Goal: Task Accomplishment & Management: Manage account settings

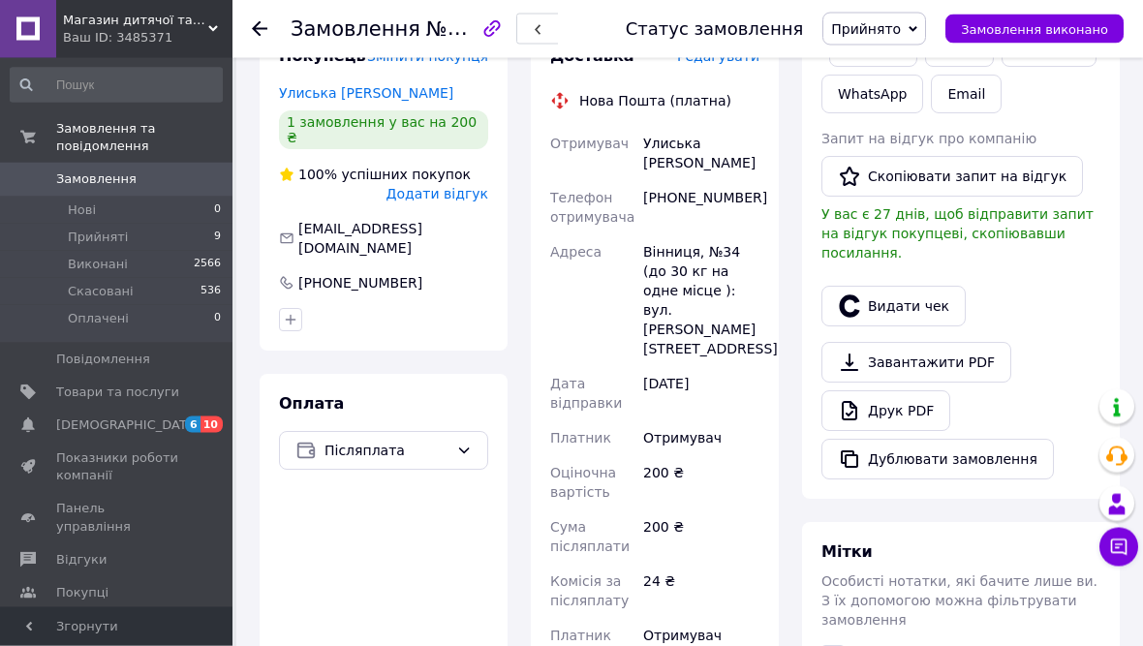
click at [925, 287] on button "Видати чек" at bounding box center [894, 307] width 144 height 41
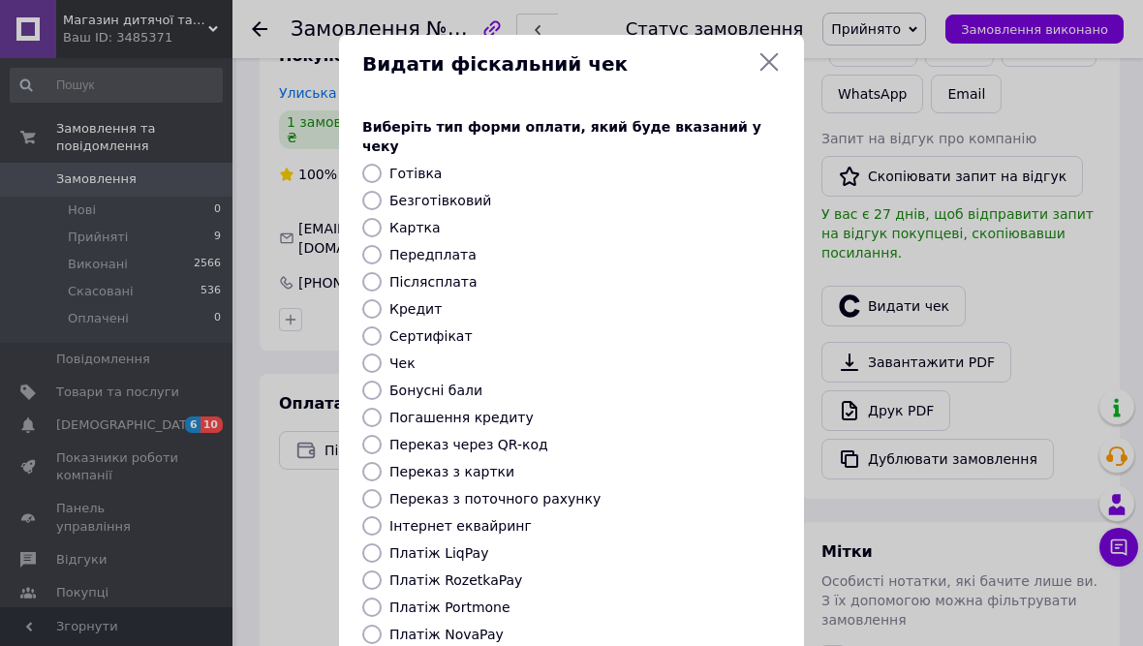
click at [481, 627] on label "Платіж NovaPay" at bounding box center [447, 635] width 114 height 16
click at [382, 625] on input "Платіж NovaPay" at bounding box center [371, 634] width 19 height 19
radio input "true"
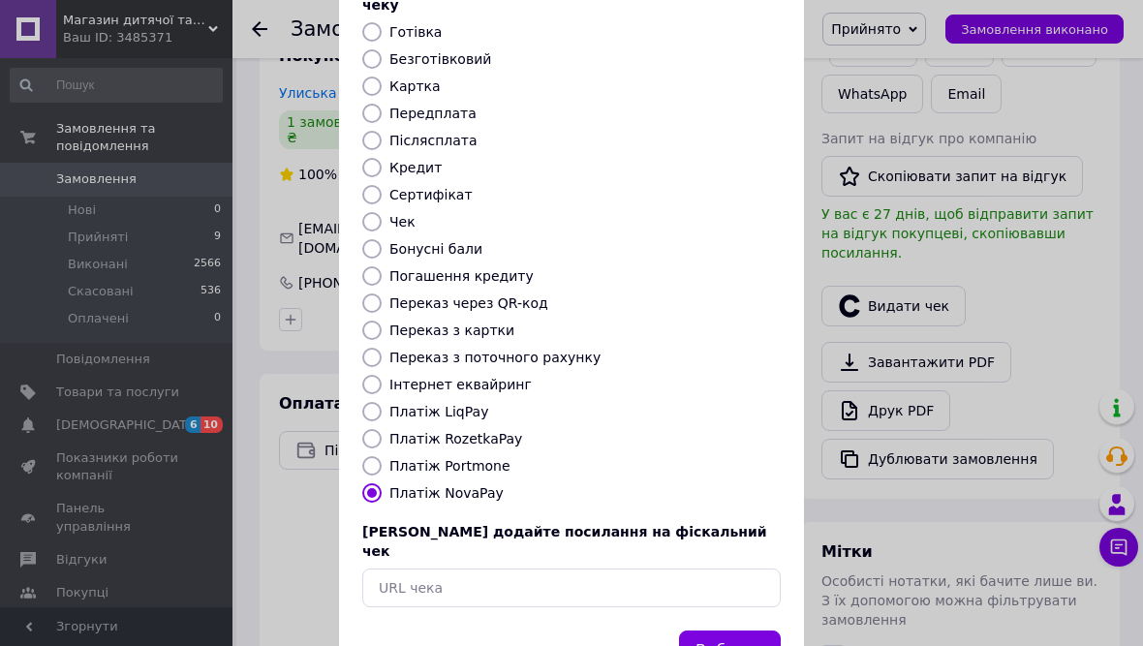
scroll to position [141, 0]
click at [745, 632] on button "Вибрати" at bounding box center [730, 653] width 102 height 42
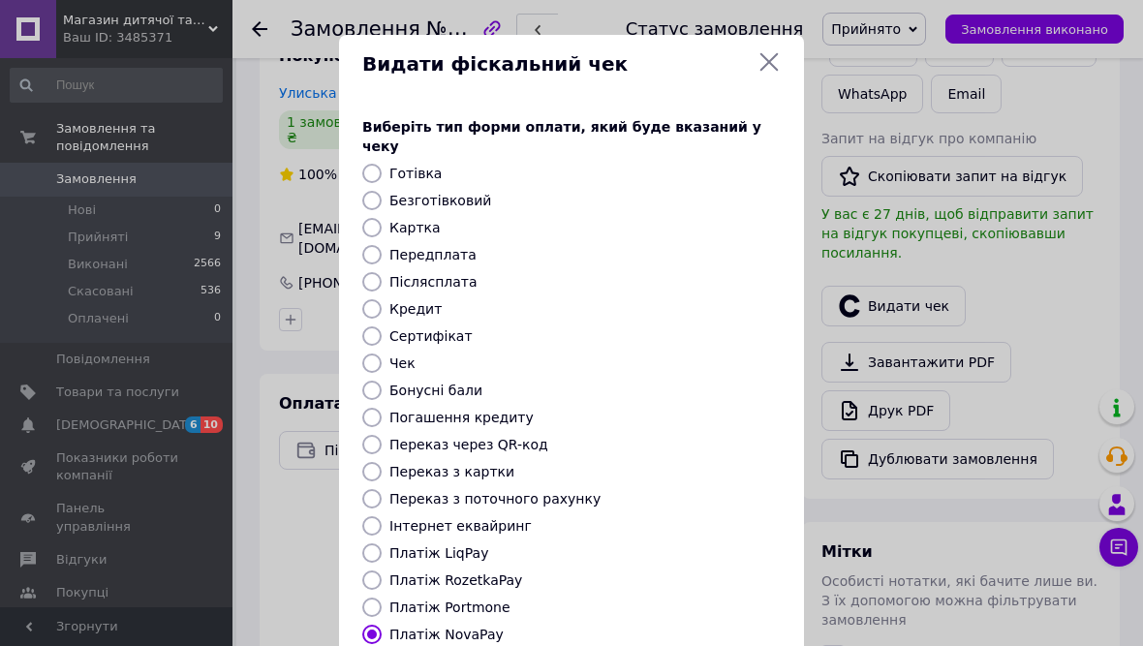
scroll to position [0, 0]
click at [769, 62] on icon at bounding box center [770, 62] width 18 height 18
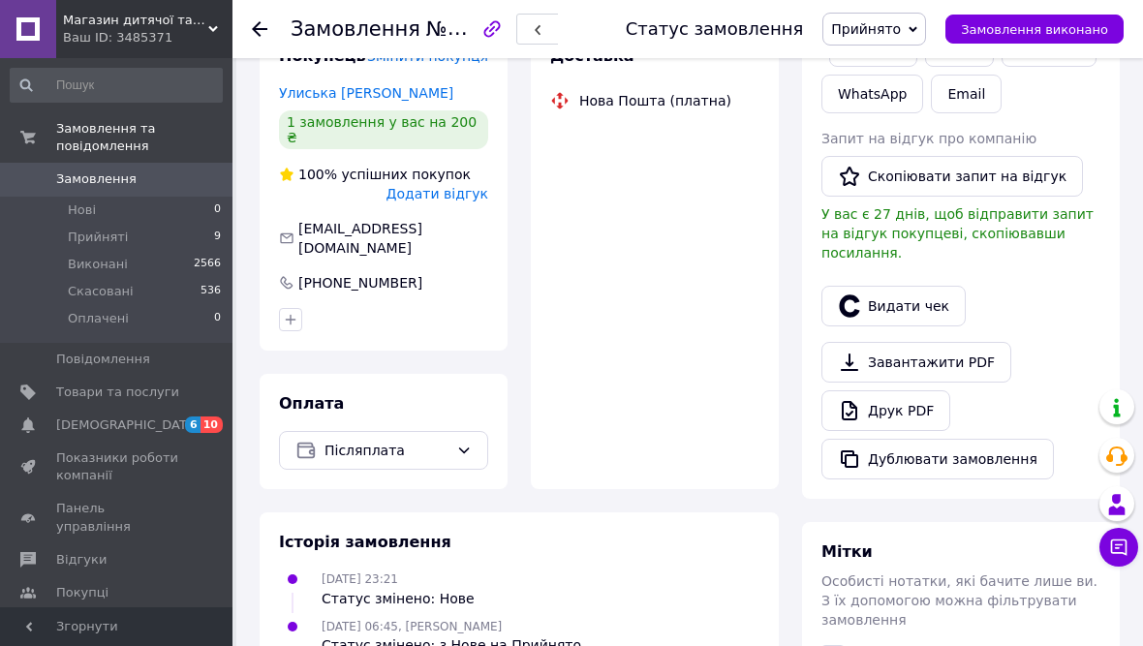
scroll to position [562, 0]
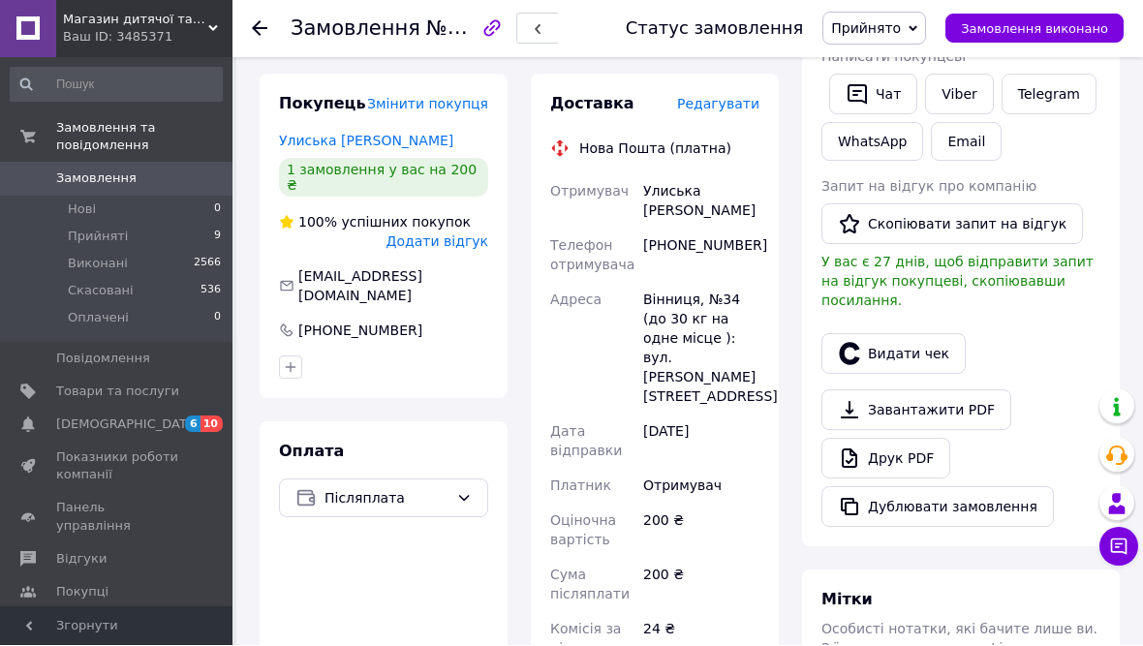
click at [726, 111] on span "Редагувати" at bounding box center [718, 105] width 82 height 16
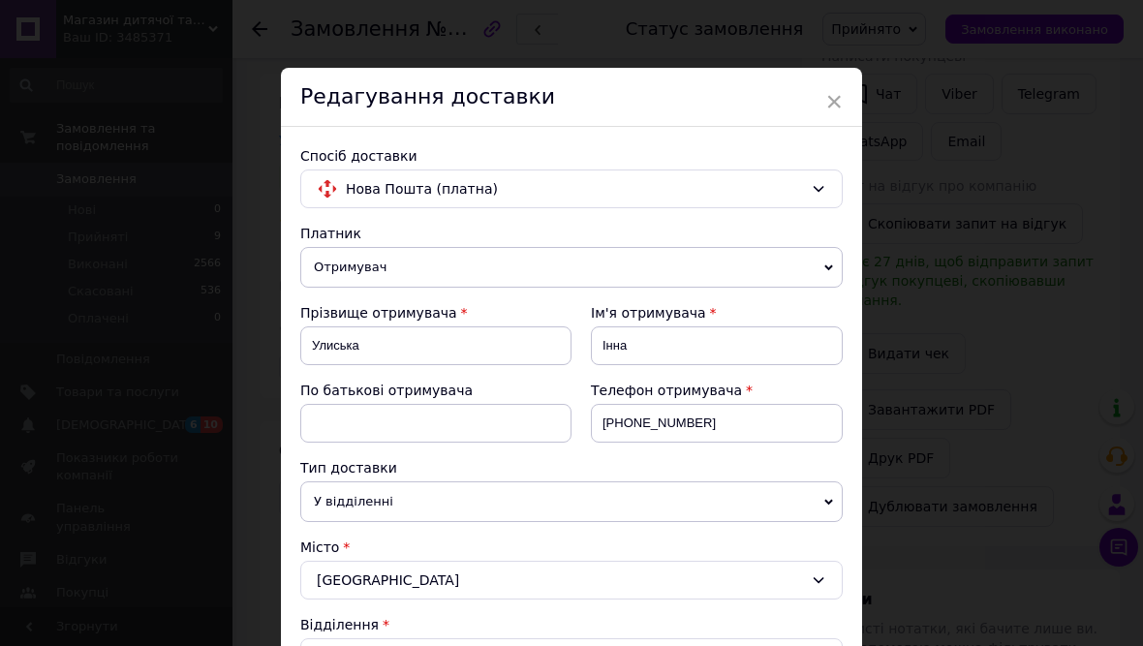
scroll to position [0, 0]
click at [842, 103] on span "×" at bounding box center [834, 101] width 17 height 33
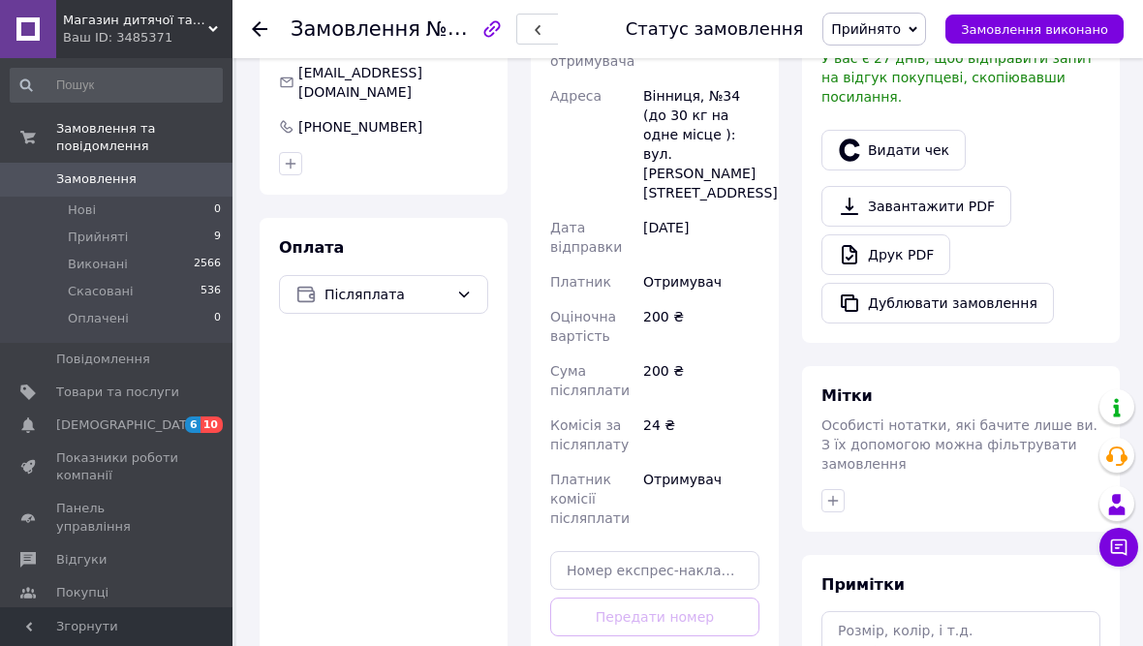
scroll to position [679, 0]
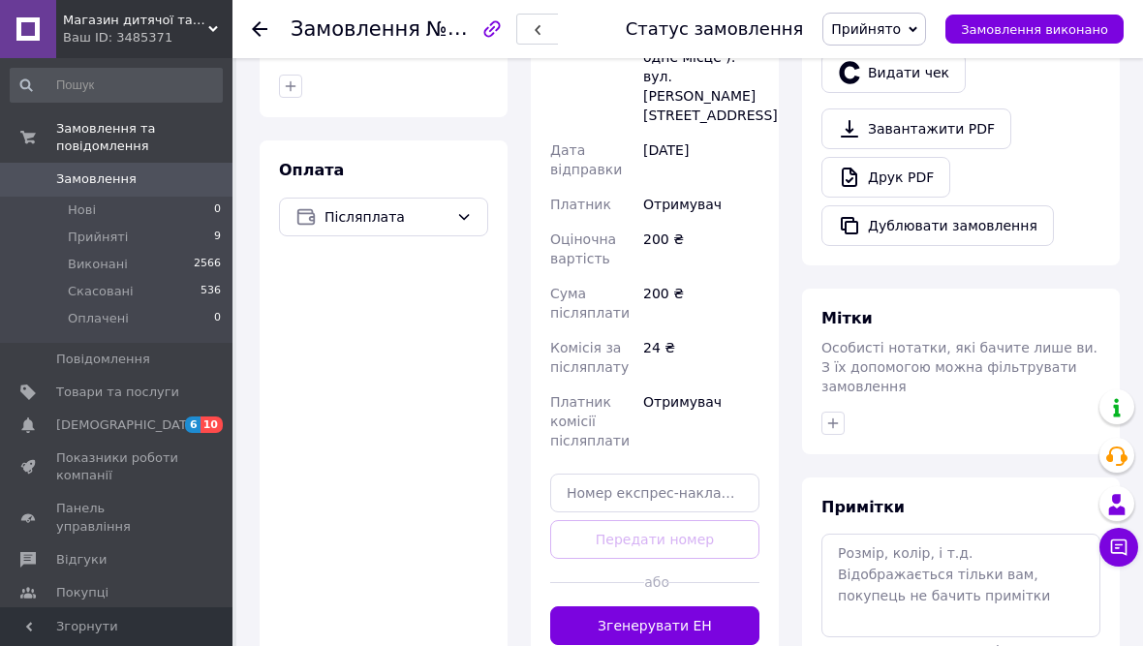
click at [725, 622] on button "Згенерувати ЕН" at bounding box center [654, 626] width 209 height 39
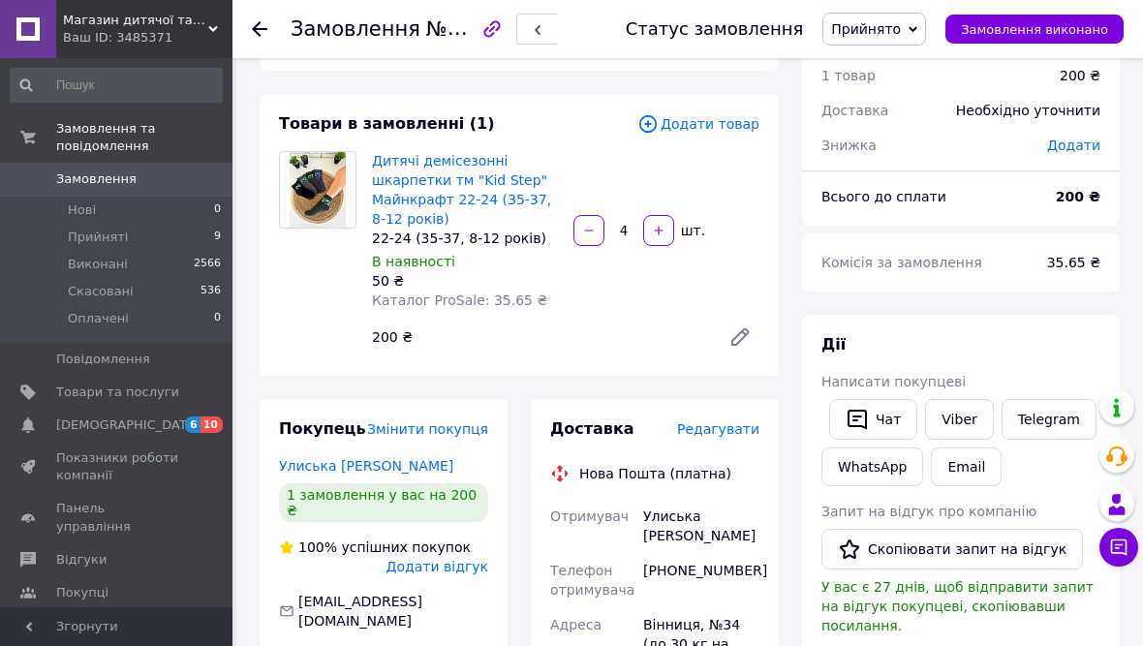
scroll to position [0, 0]
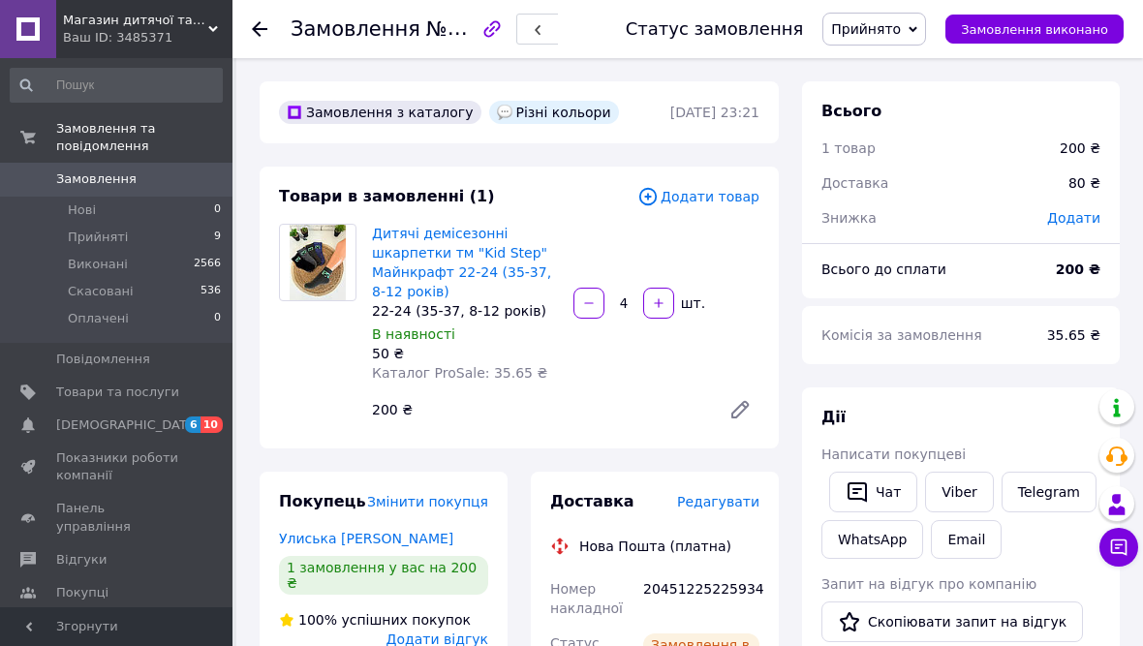
click at [257, 36] on icon at bounding box center [260, 29] width 16 height 16
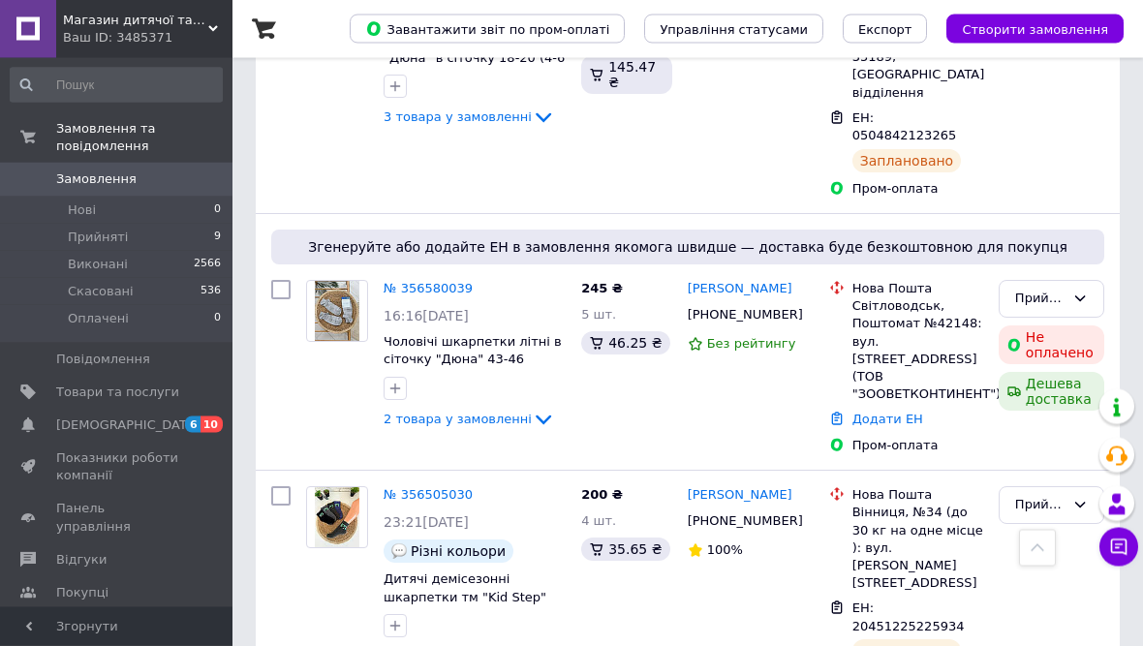
scroll to position [858, 0]
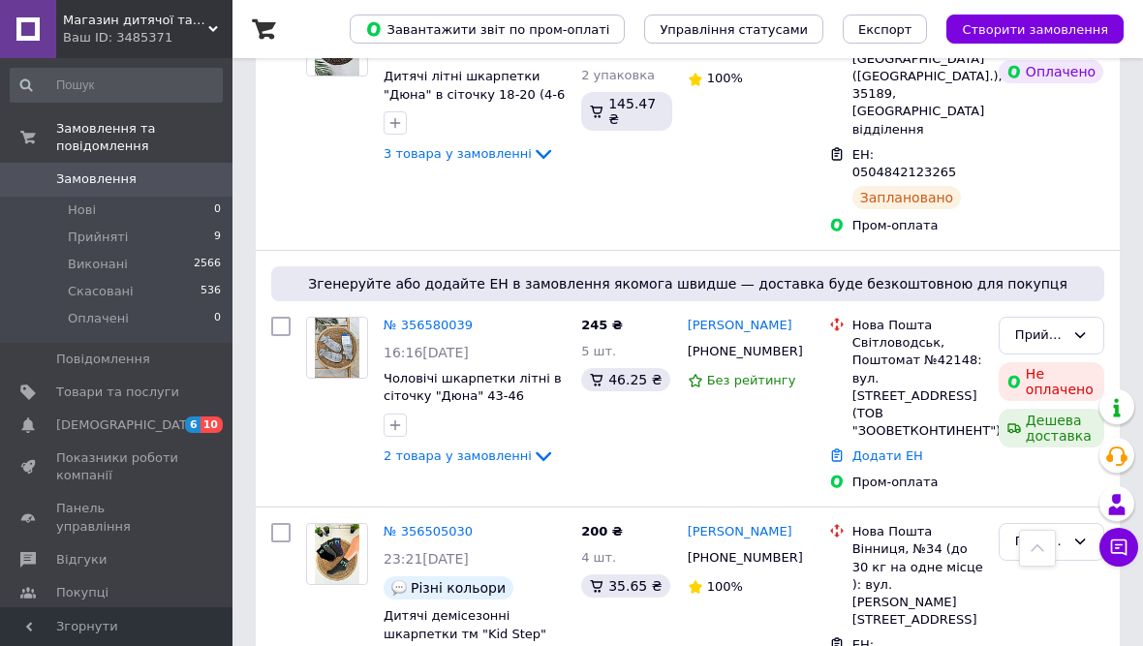
click at [479, 524] on icon at bounding box center [485, 532] width 16 height 16
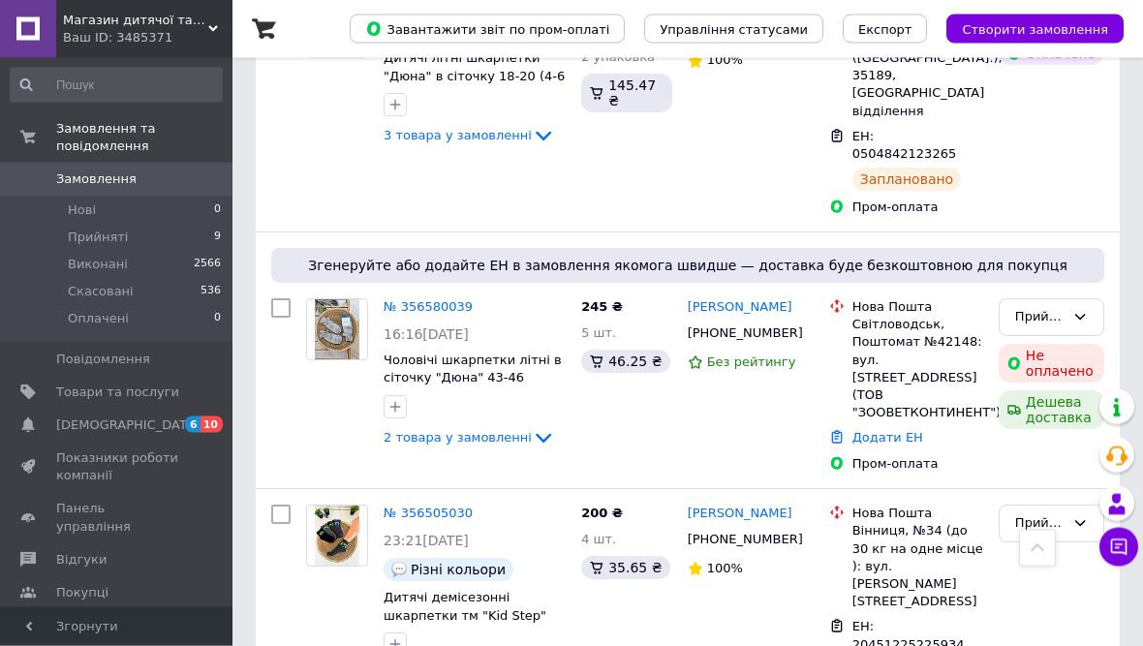
scroll to position [876, 0]
click at [1059, 514] on div "Прийнято" at bounding box center [1040, 524] width 49 height 20
click at [1053, 547] on li "Виконано" at bounding box center [1052, 565] width 104 height 36
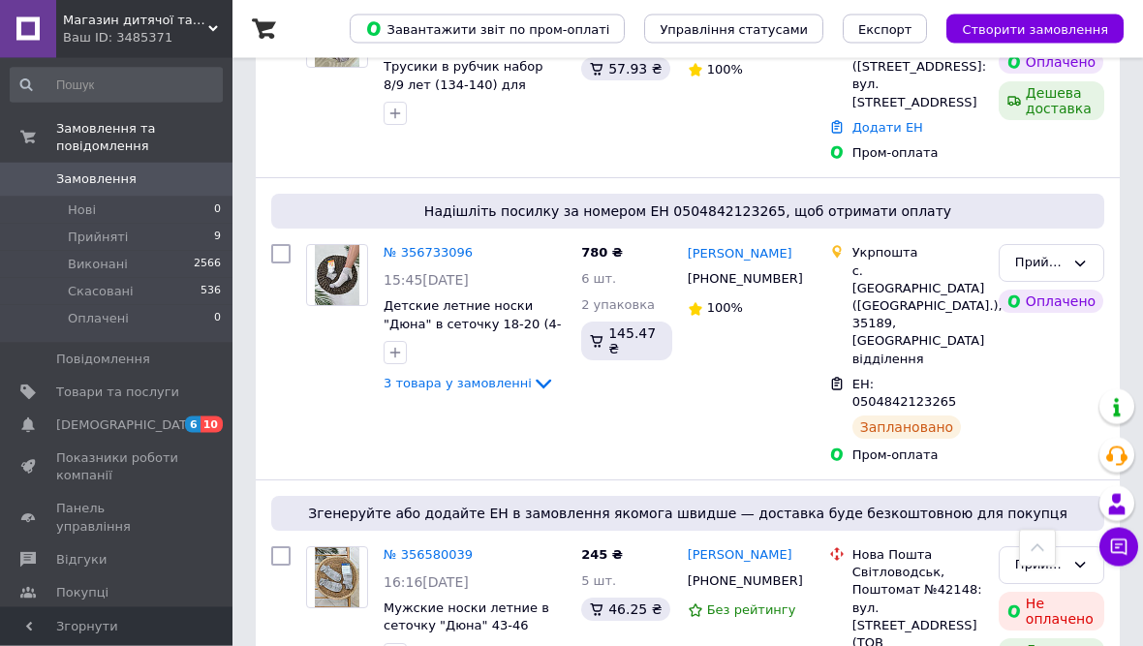
scroll to position [559, 0]
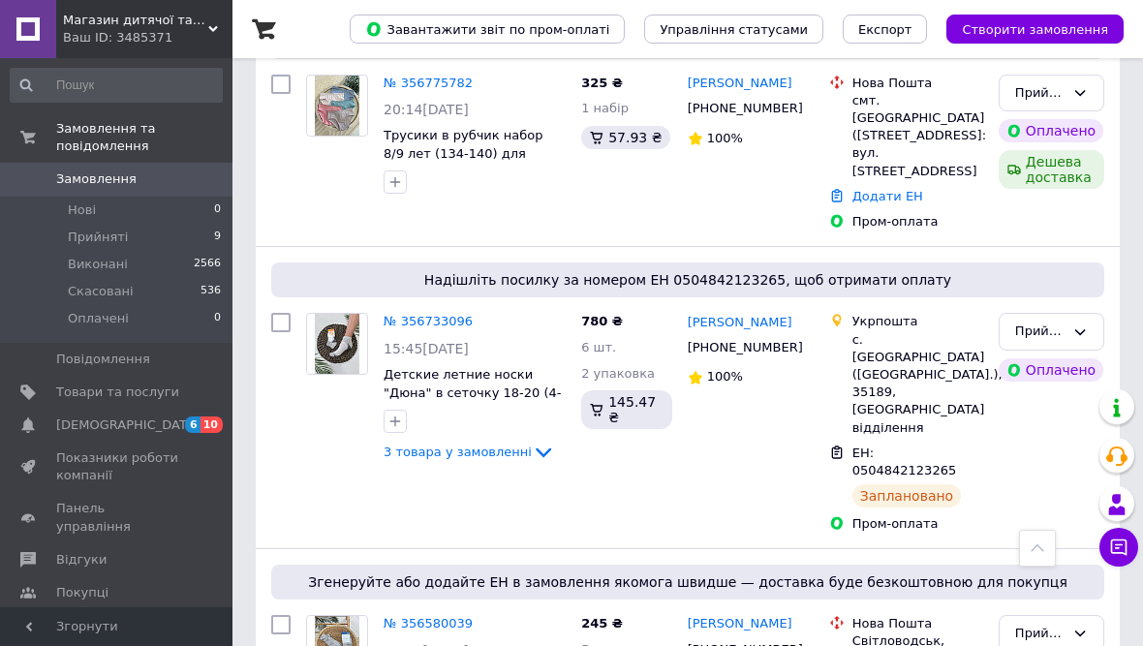
click at [436, 314] on link "№ 356733096" at bounding box center [428, 321] width 89 height 15
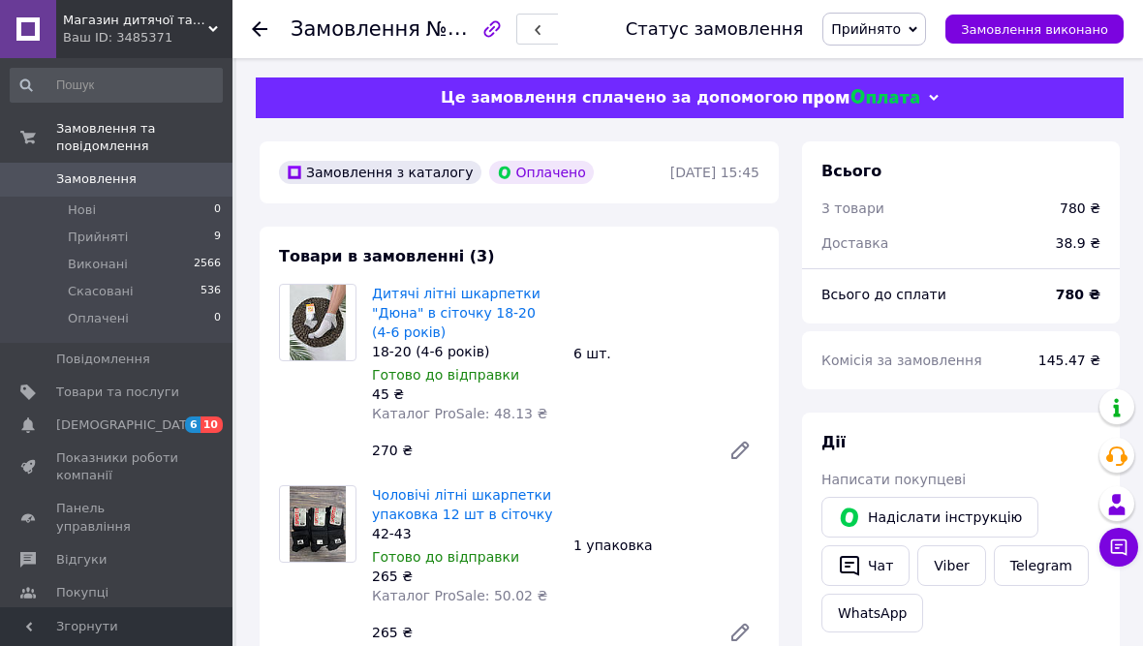
click at [1093, 33] on span "Замовлення виконано" at bounding box center [1034, 29] width 147 height 15
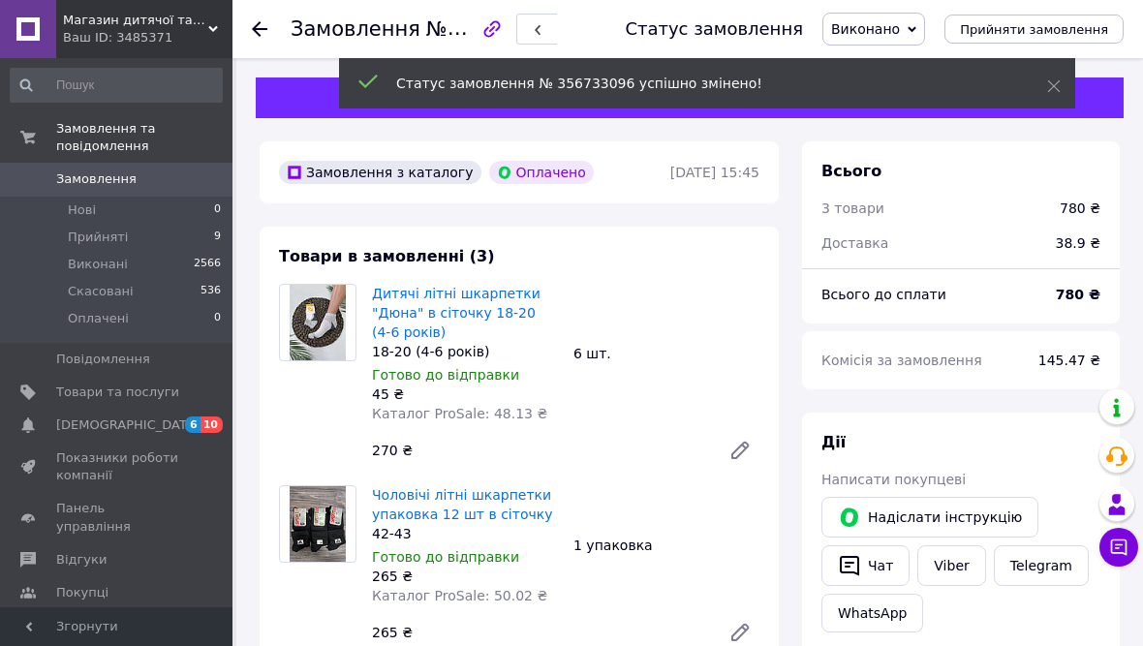
click at [266, 20] on div at bounding box center [260, 28] width 16 height 19
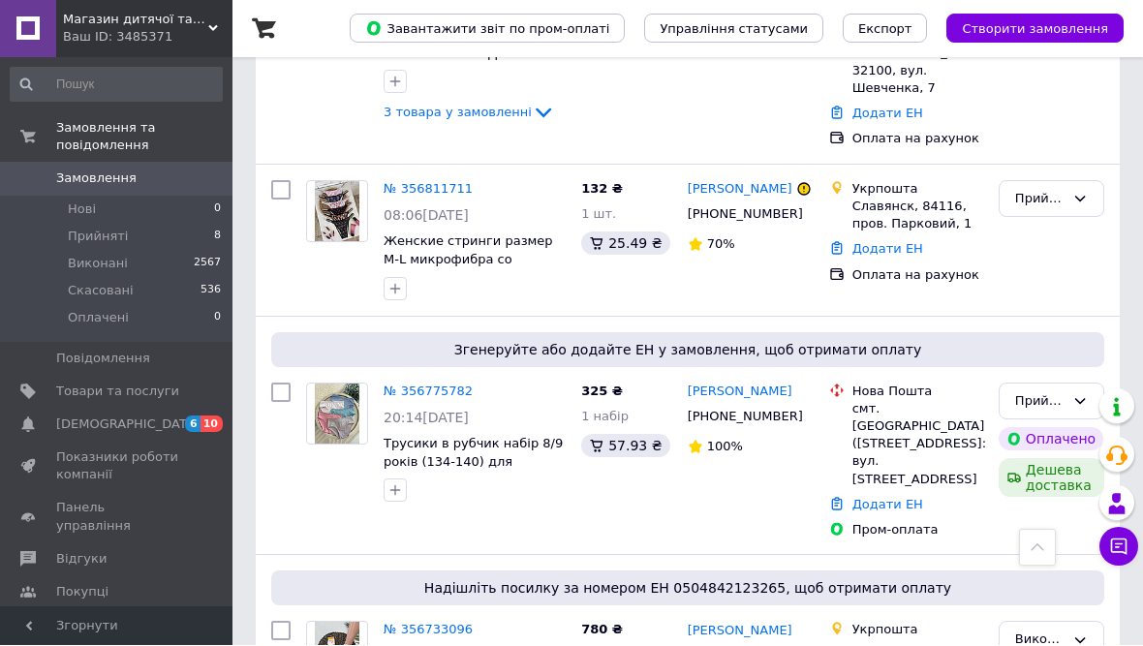
scroll to position [251, 0]
click at [437, 384] on link "№ 356775782" at bounding box center [428, 391] width 89 height 15
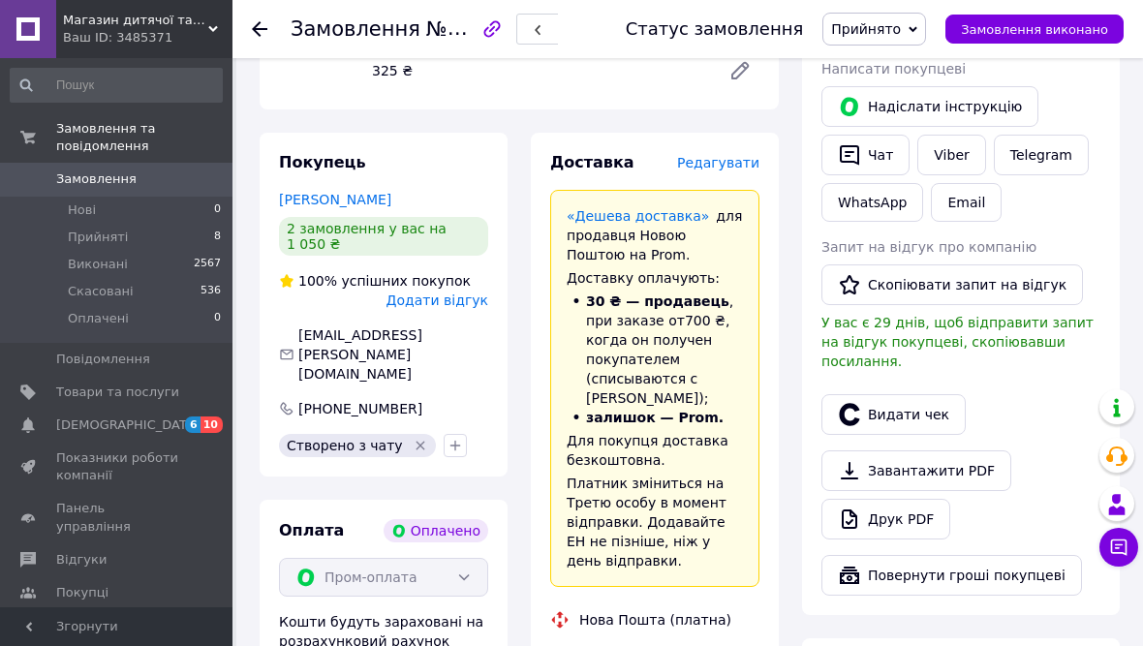
scroll to position [410, 0]
click at [900, 399] on button "Видати чек" at bounding box center [894, 415] width 144 height 41
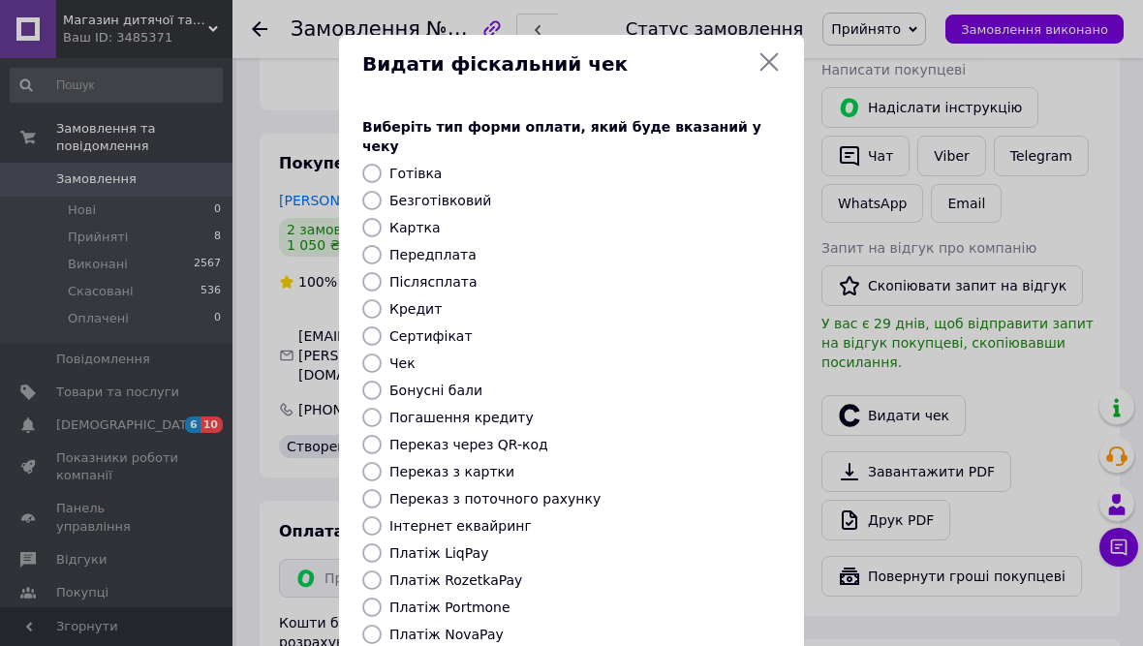
click at [505, 573] on label "Платіж RozetkaPay" at bounding box center [456, 581] width 133 height 16
click at [382, 571] on input "Платіж RozetkaPay" at bounding box center [371, 580] width 19 height 19
radio input "true"
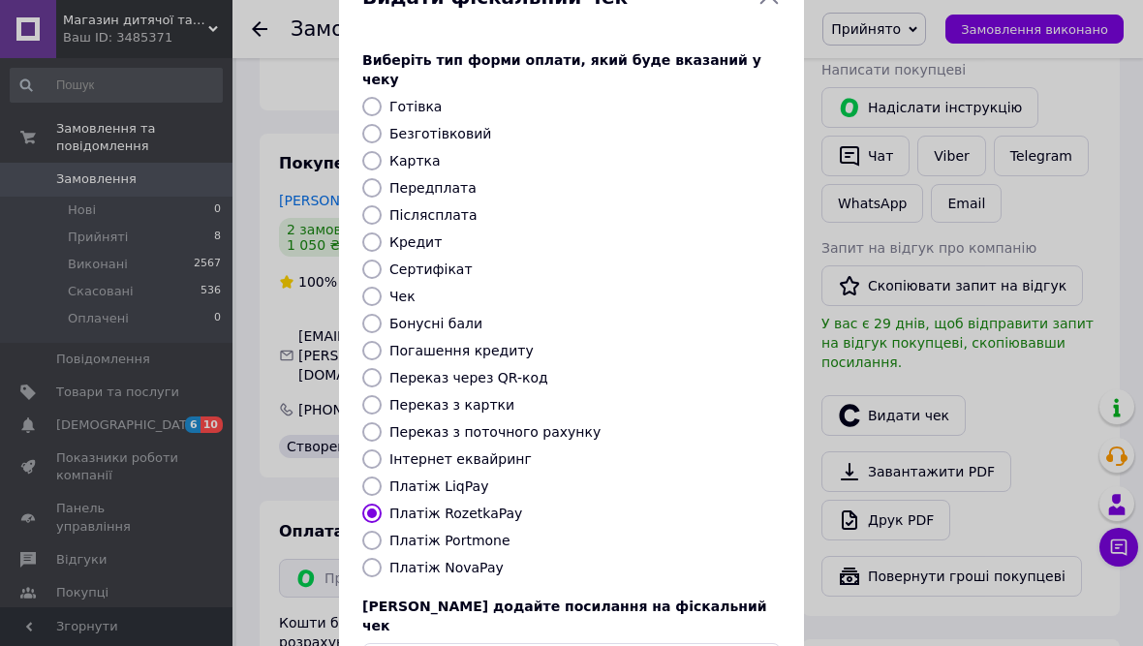
scroll to position [69, 0]
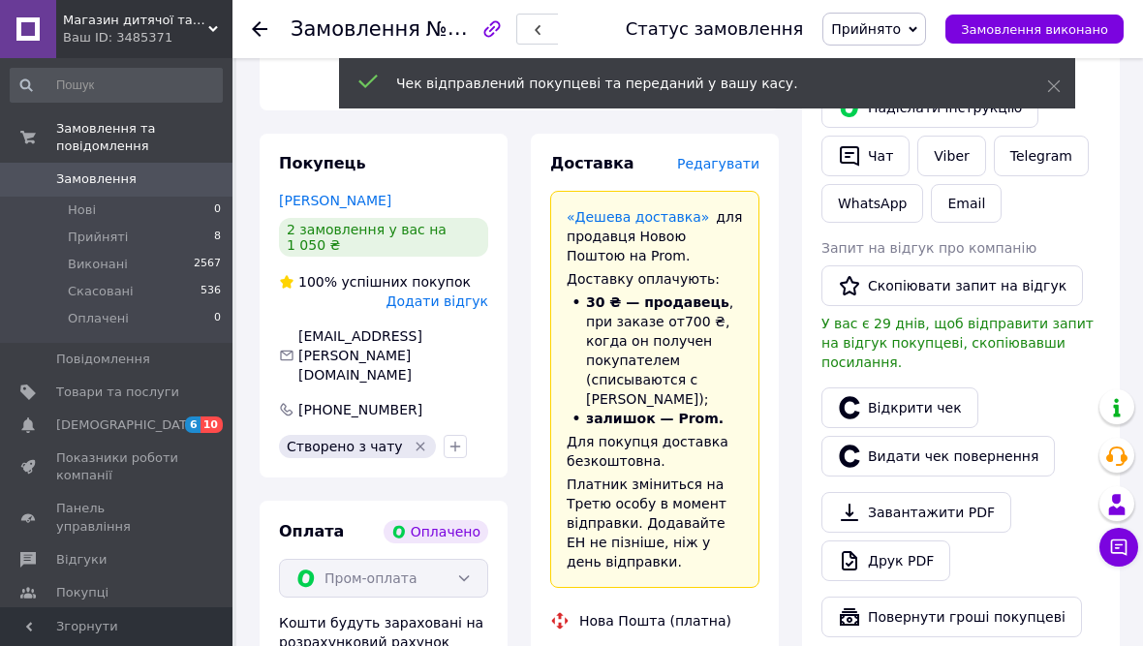
click at [920, 399] on link "Відкрити чек" at bounding box center [900, 408] width 157 height 41
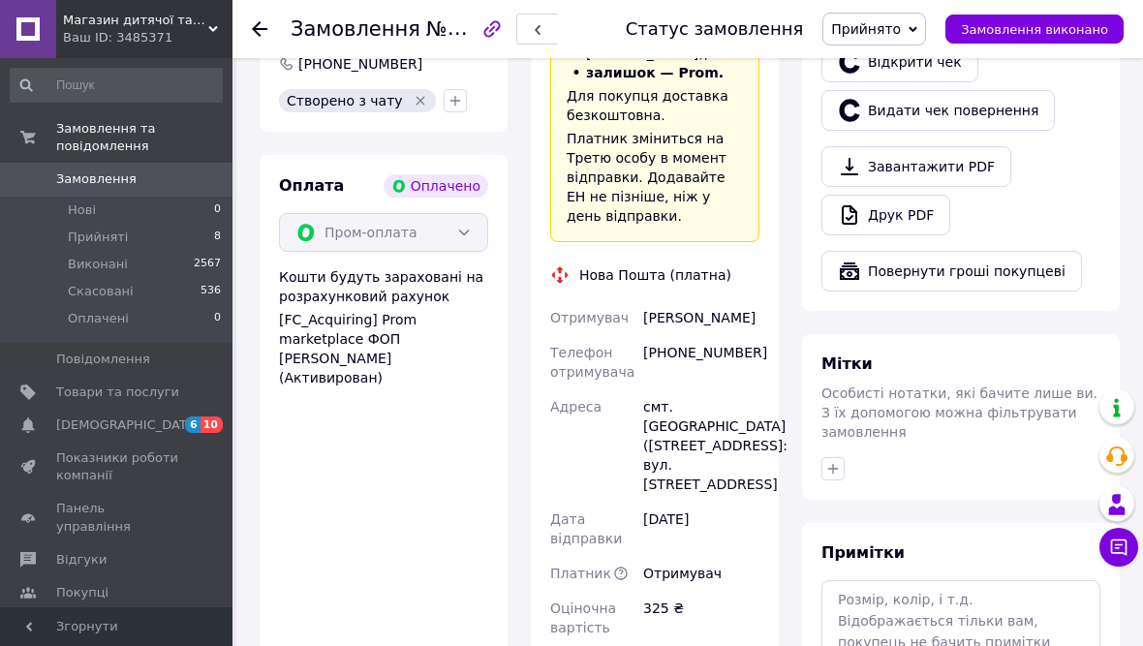
scroll to position [806, 0]
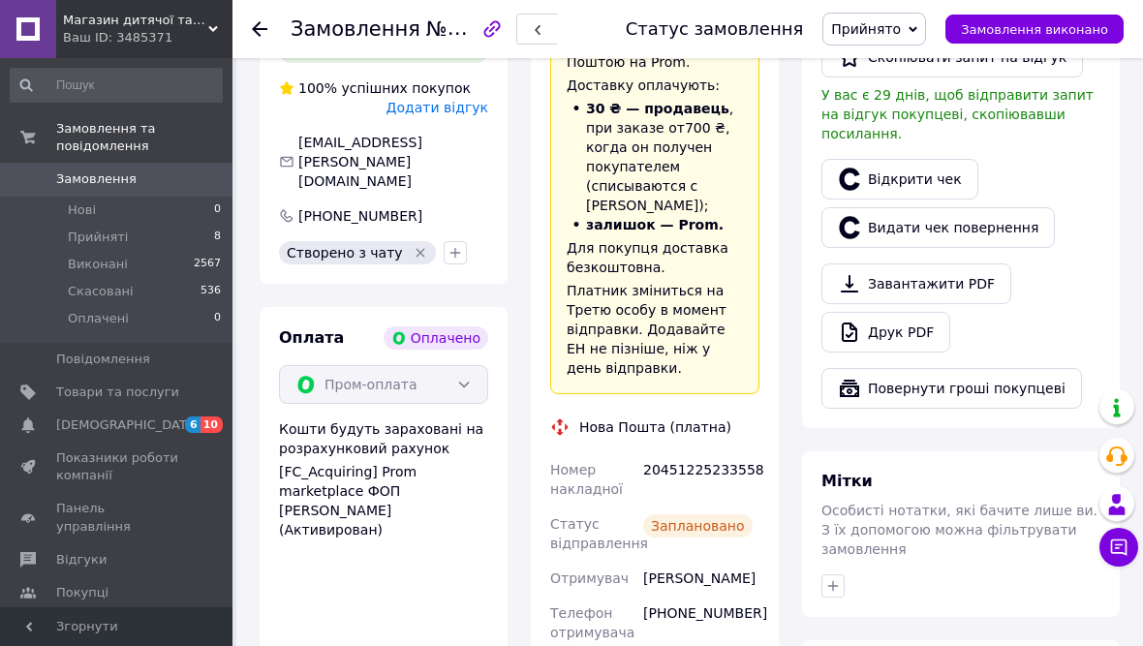
scroll to position [525, 0]
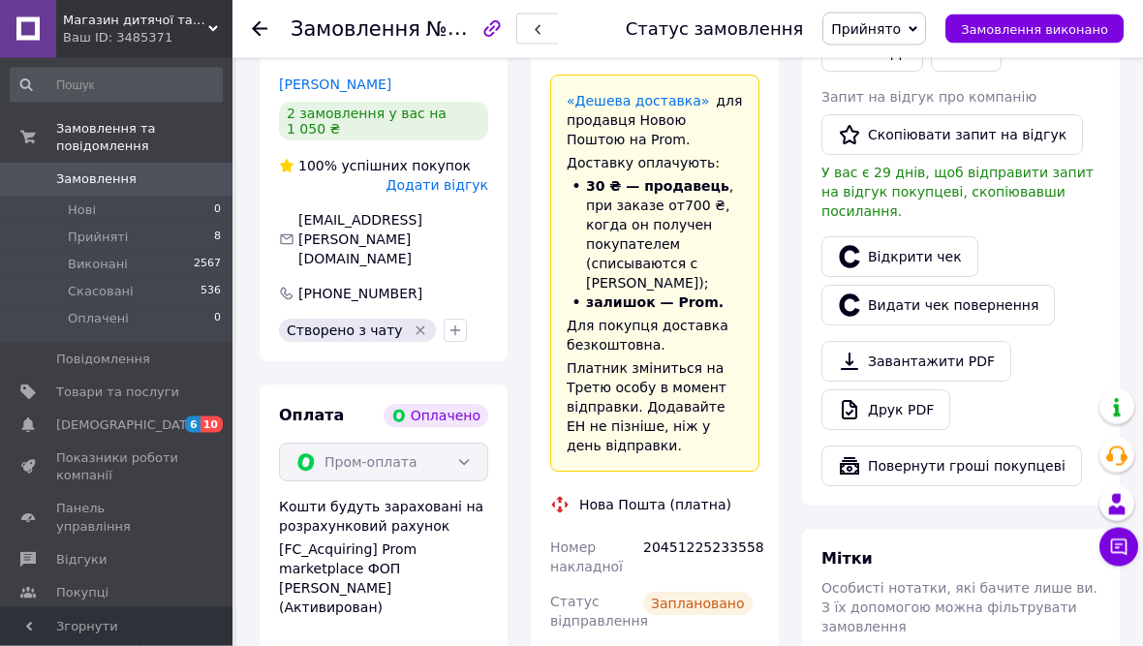
click at [262, 30] on icon at bounding box center [260, 29] width 16 height 16
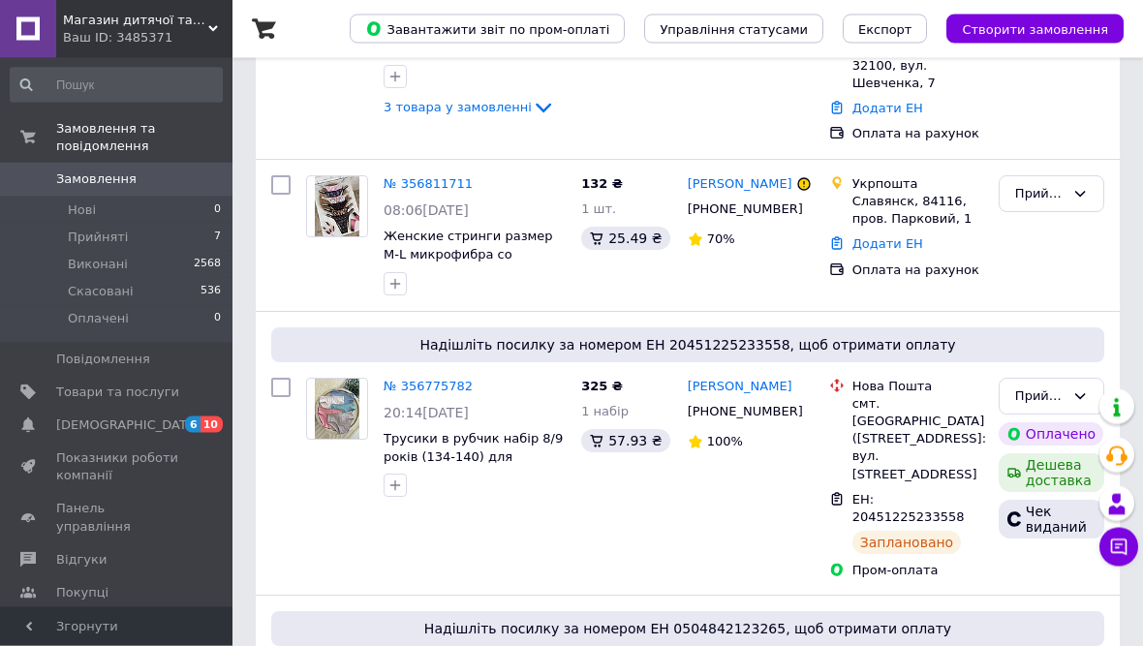
scroll to position [289, 0]
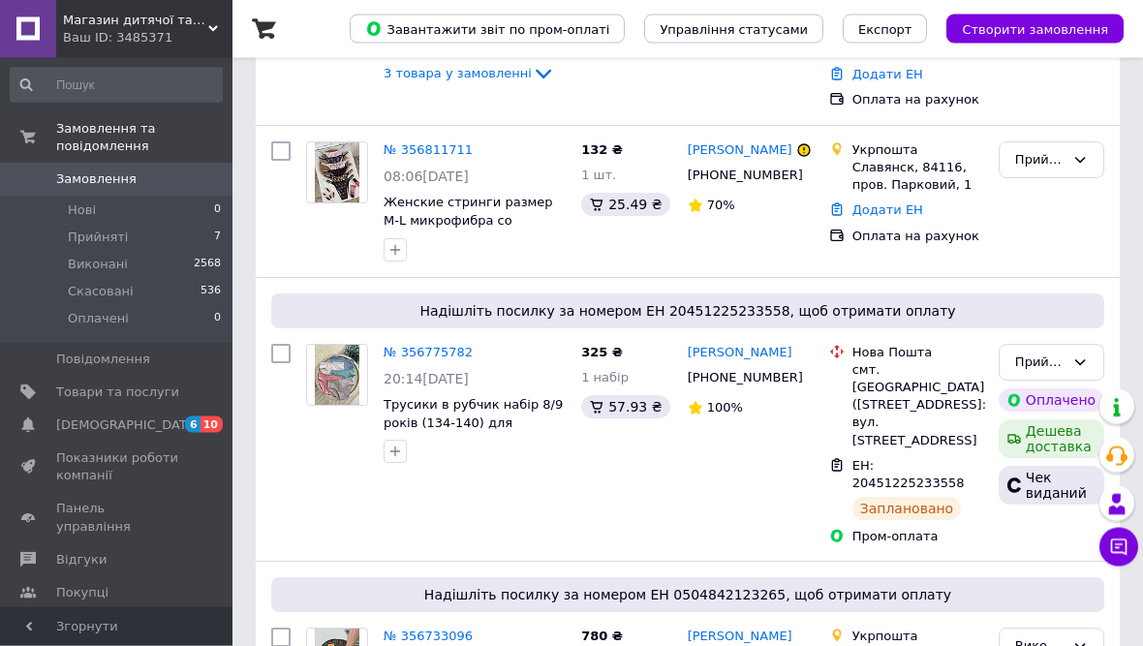
click at [486, 348] on icon at bounding box center [485, 354] width 12 height 12
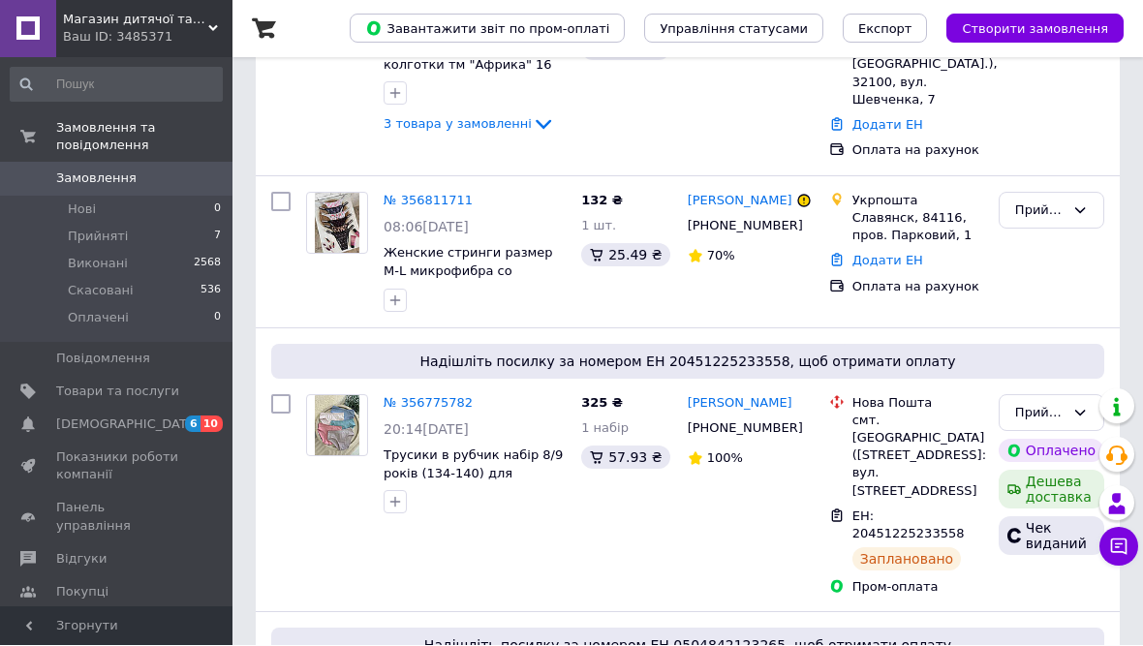
scroll to position [239, 0]
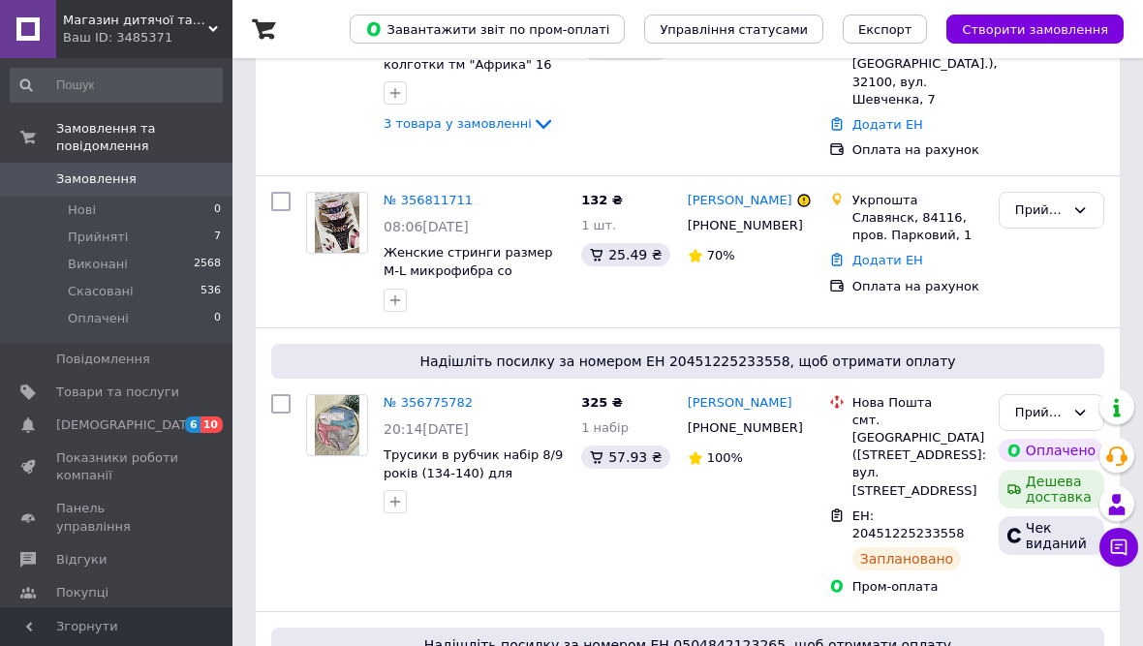
click at [435, 395] on link "№ 356775782" at bounding box center [428, 402] width 89 height 15
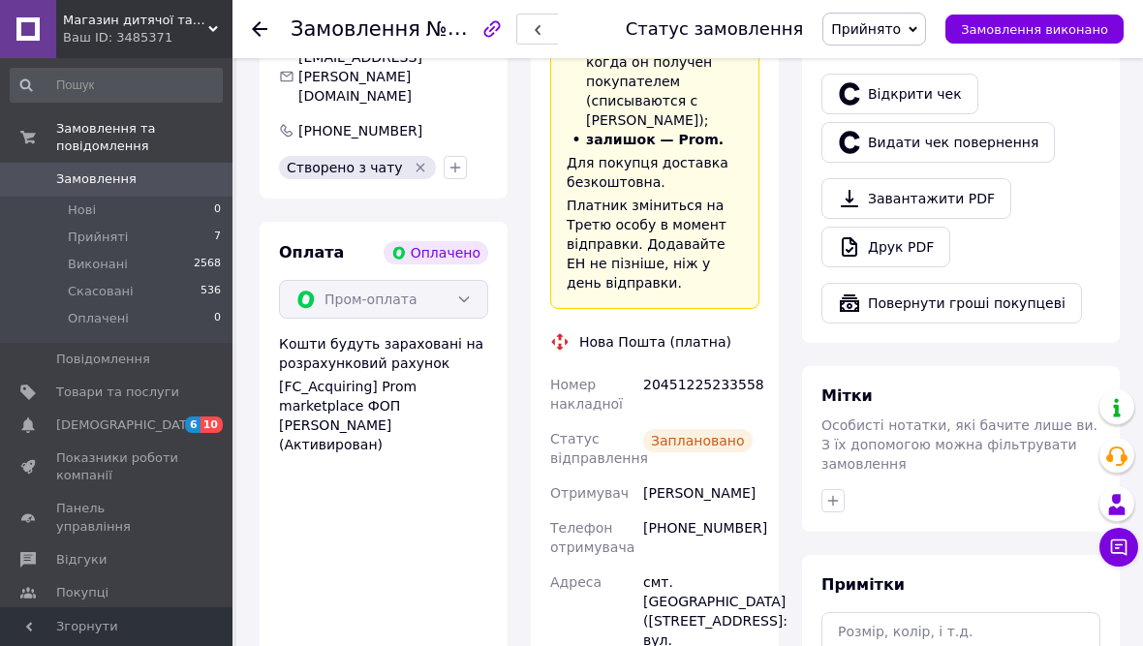
scroll to position [679, 0]
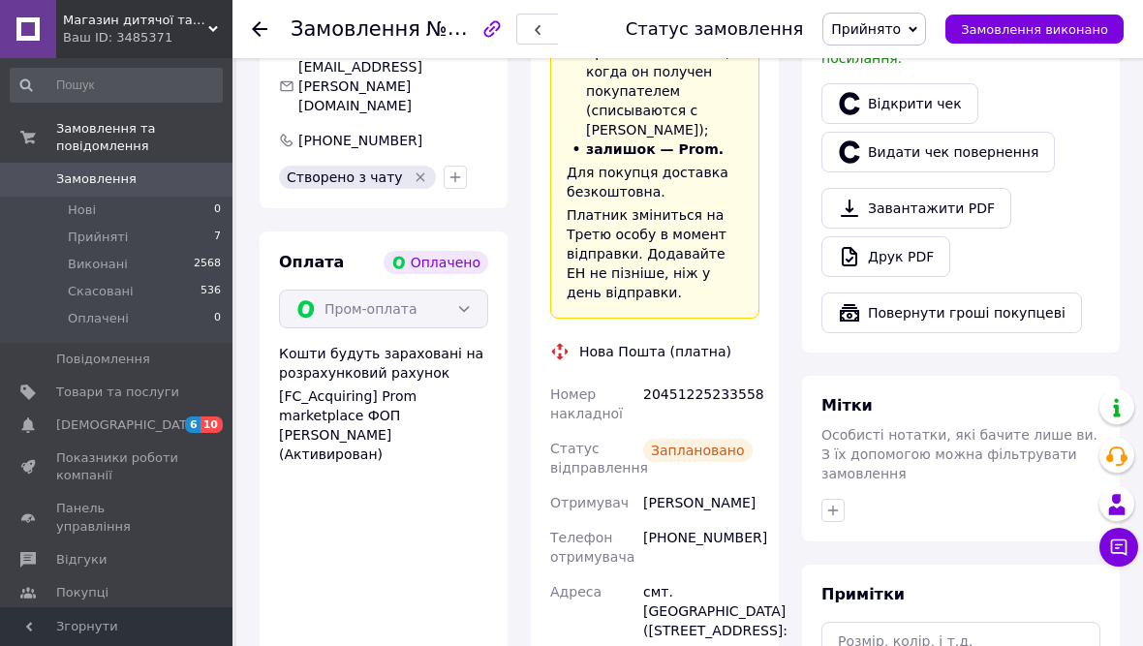
click at [914, 83] on link "Відкрити чек" at bounding box center [900, 103] width 157 height 41
click at [1093, 36] on span "Замовлення виконано" at bounding box center [1034, 29] width 147 height 15
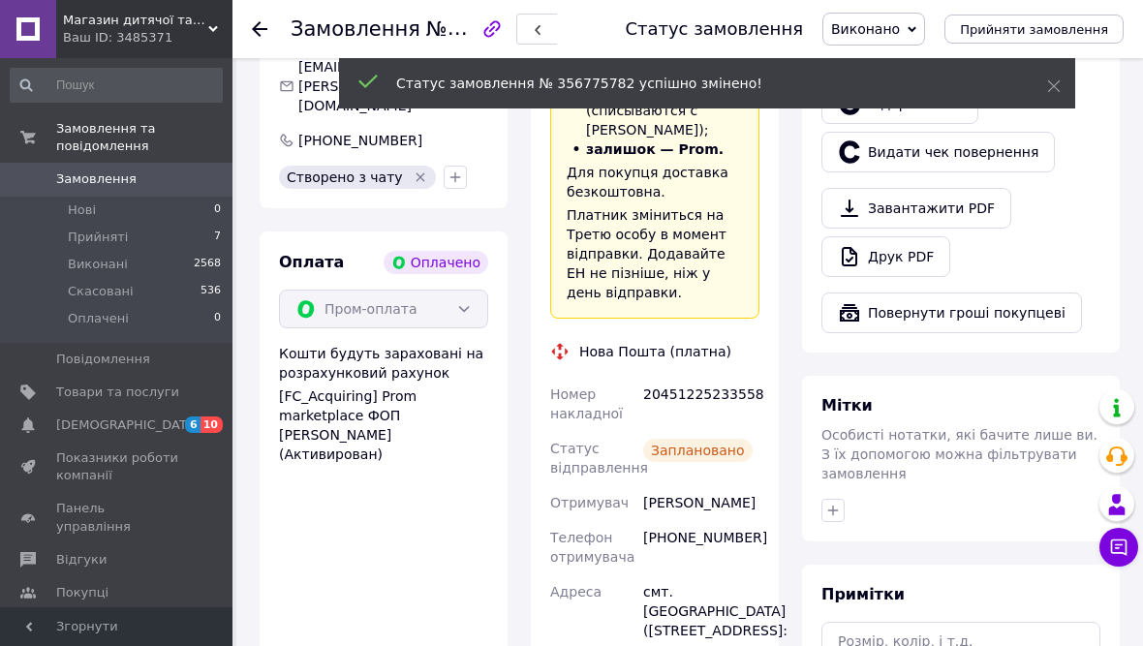
click at [275, 28] on div at bounding box center [271, 29] width 39 height 58
click at [257, 30] on use at bounding box center [260, 29] width 16 height 16
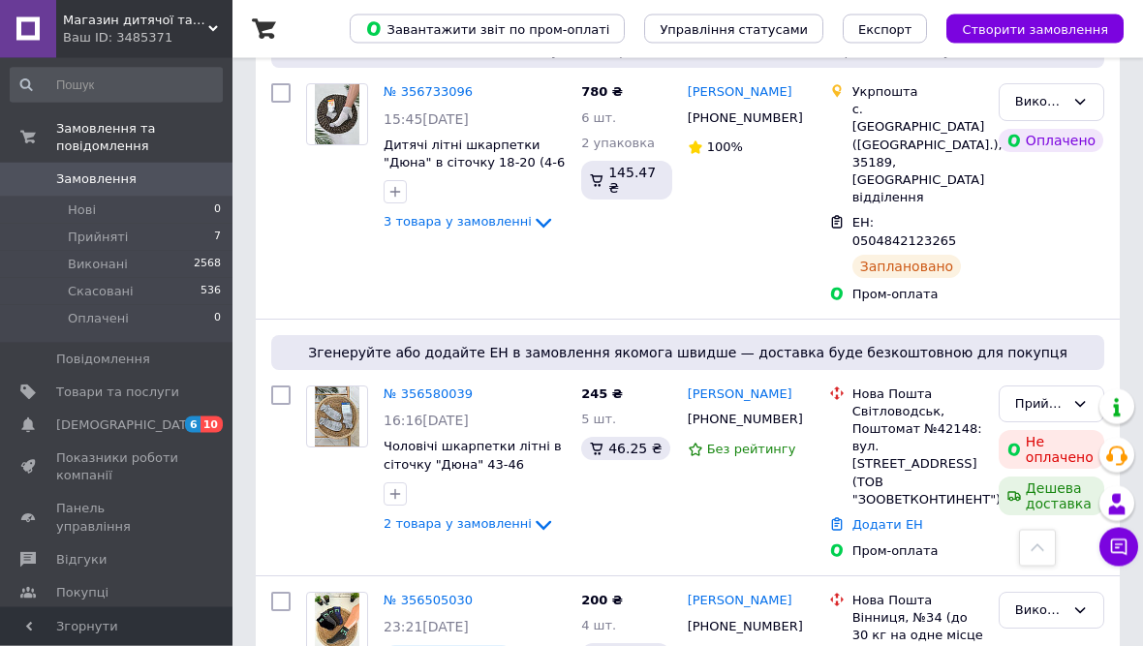
scroll to position [834, 0]
click at [438, 593] on link "№ 356505030" at bounding box center [428, 600] width 89 height 15
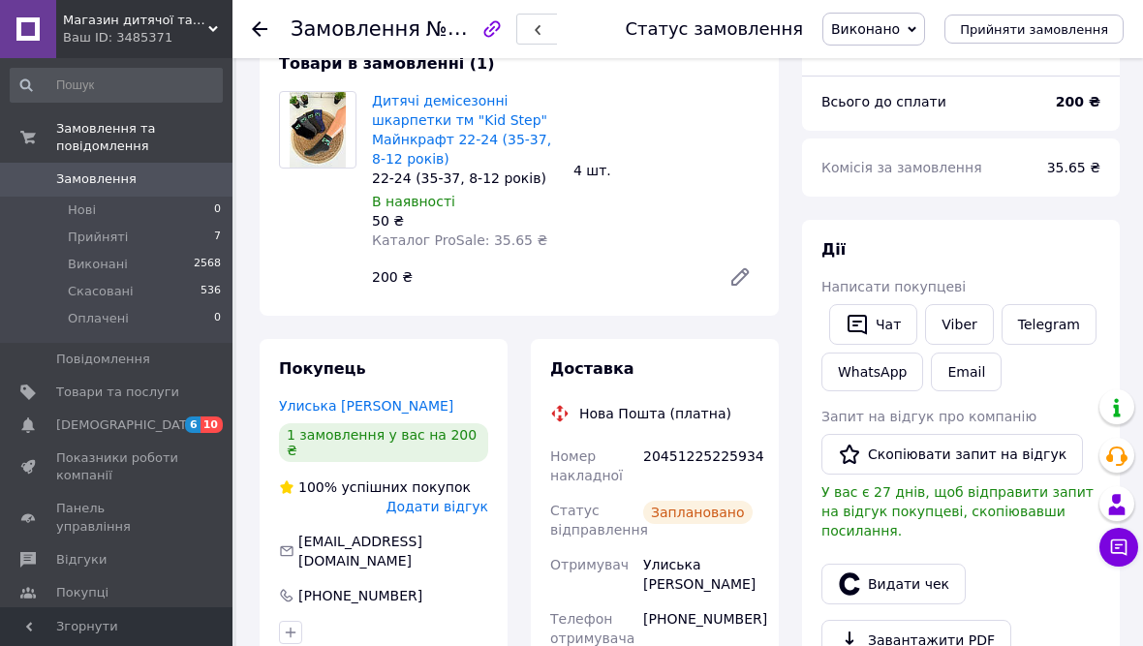
click at [912, 564] on button "Видати чек" at bounding box center [894, 584] width 144 height 41
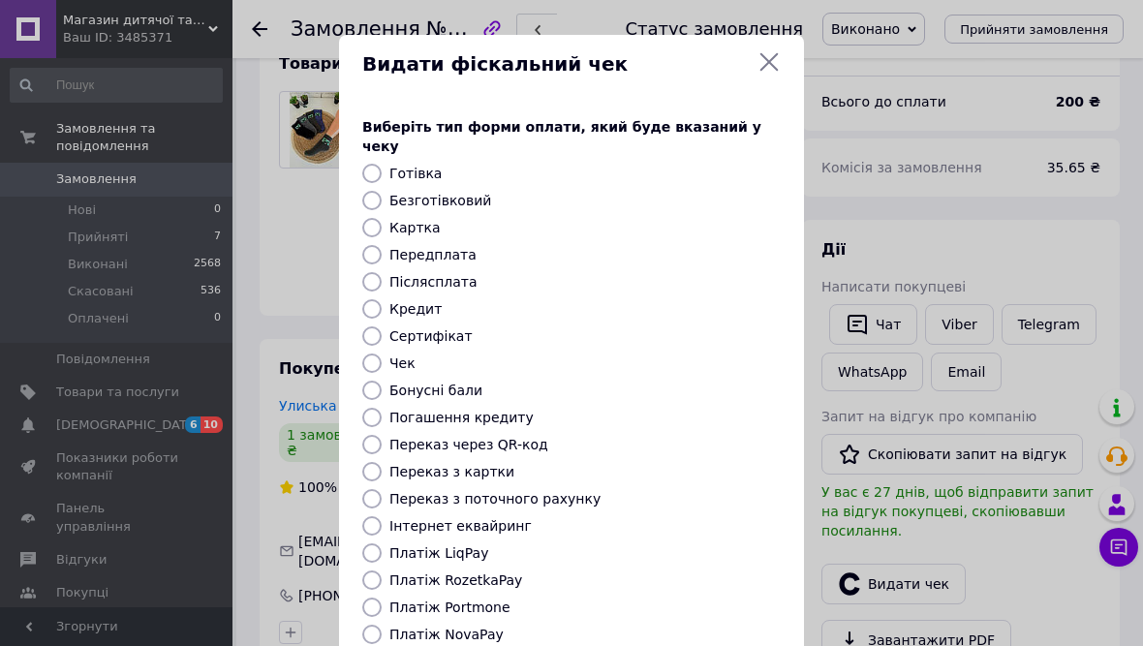
click at [476, 627] on label "Платіж NovaPay" at bounding box center [447, 635] width 114 height 16
click at [382, 625] on input "Платіж NovaPay" at bounding box center [371, 634] width 19 height 19
radio input "true"
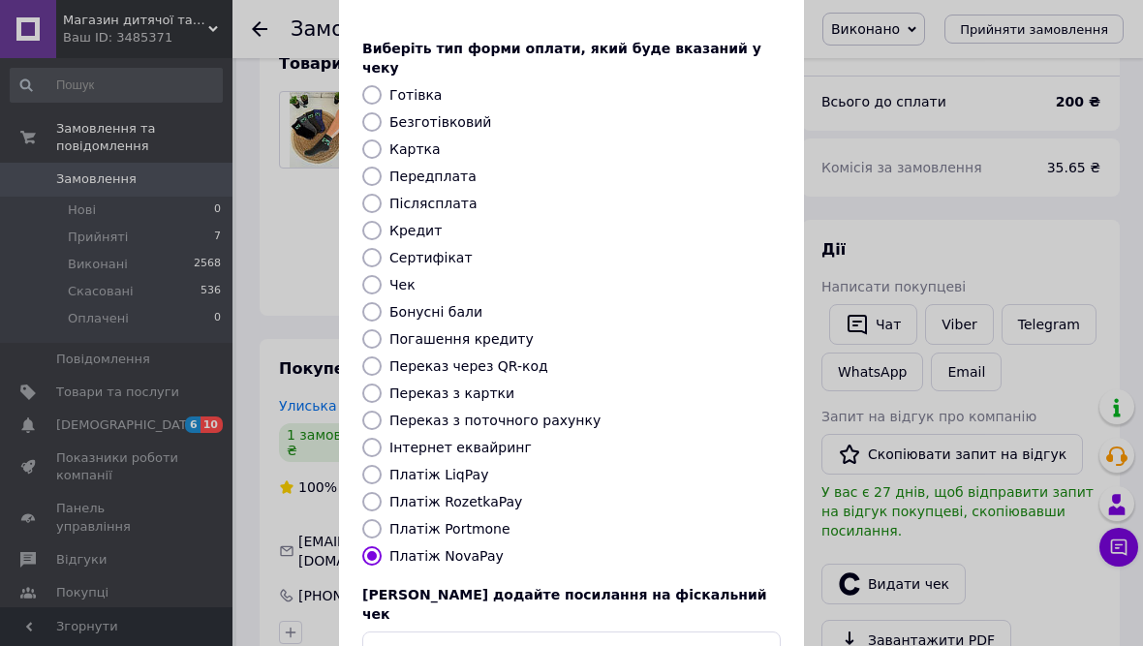
scroll to position [78, 0]
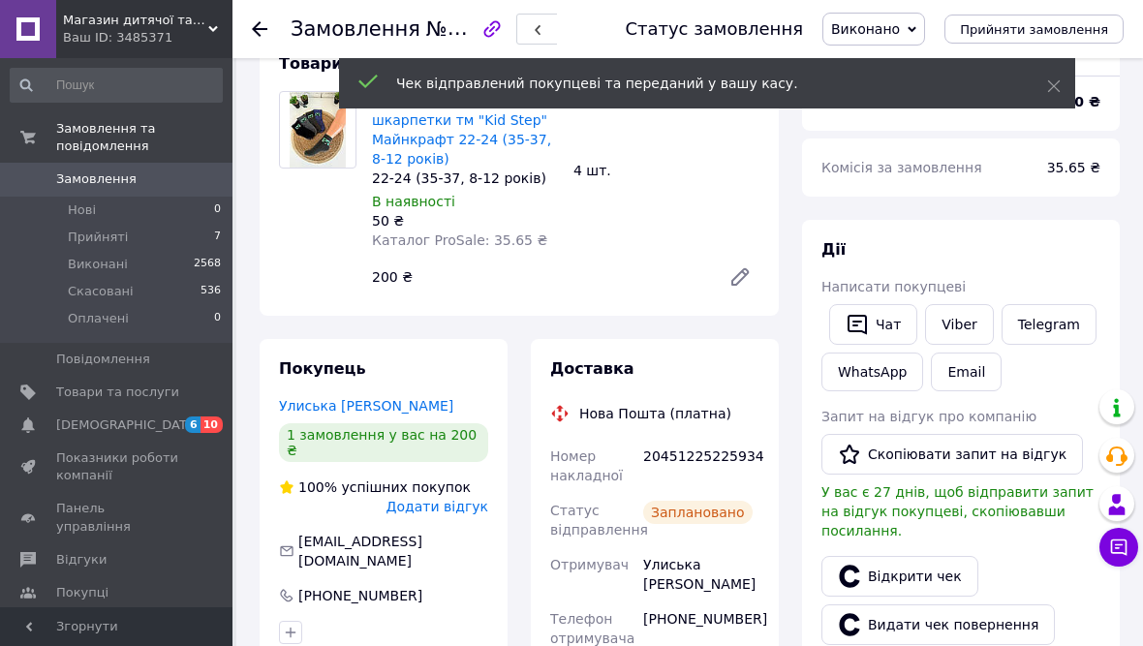
click at [926, 556] on link "Відкрити чек" at bounding box center [900, 576] width 157 height 41
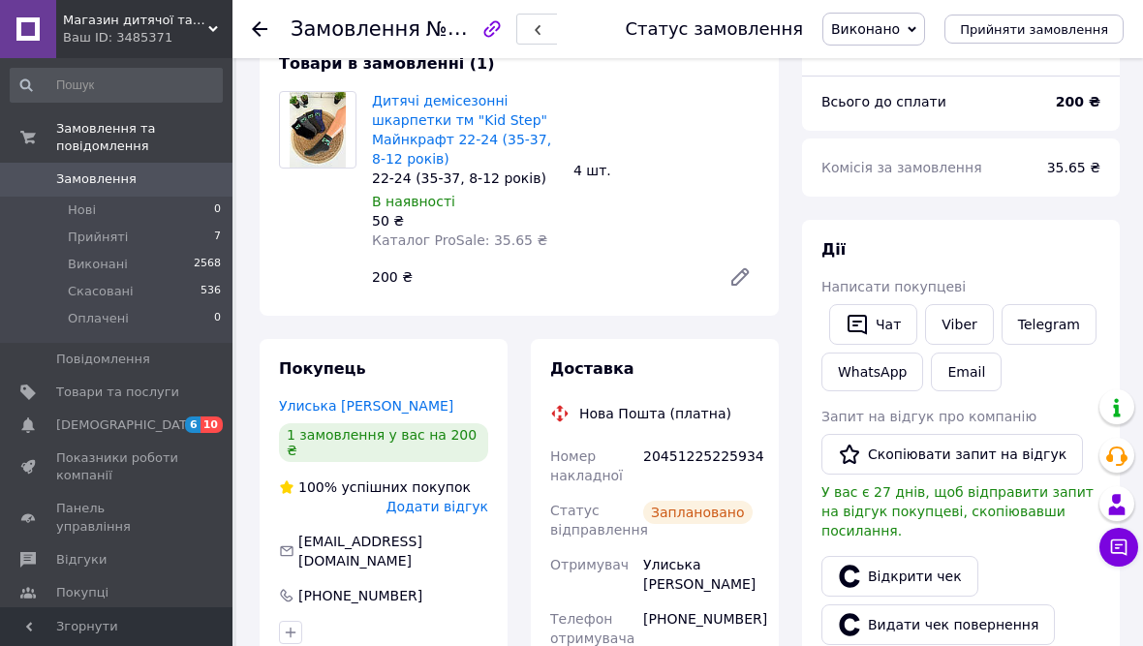
scroll to position [164, 0]
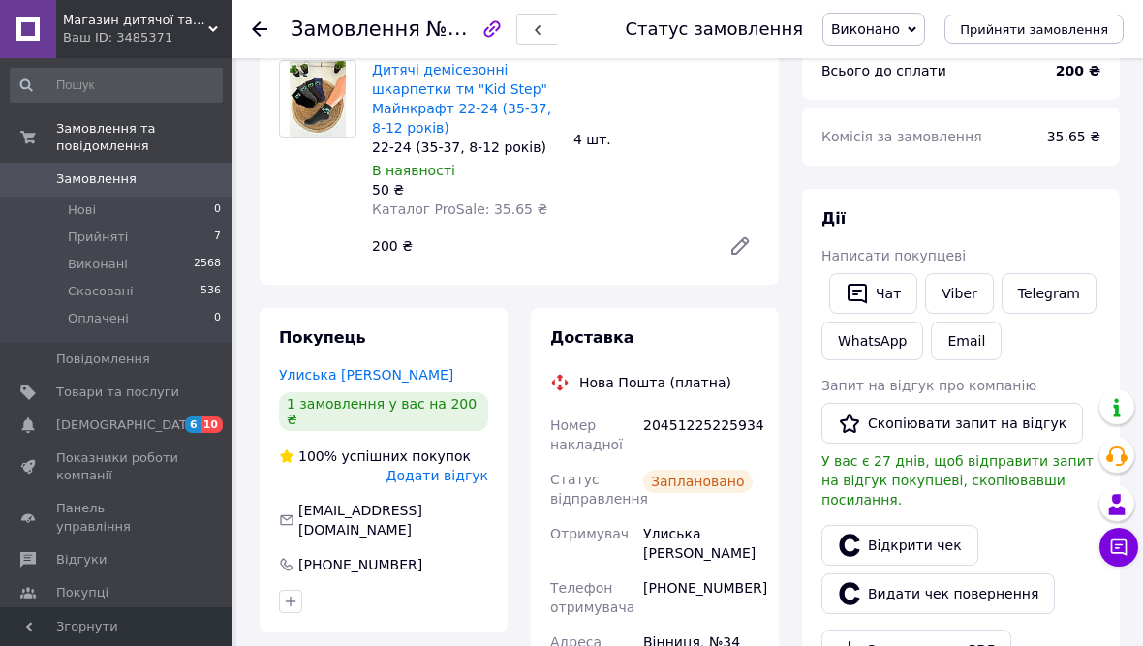
click at [265, 32] on icon at bounding box center [260, 29] width 16 height 16
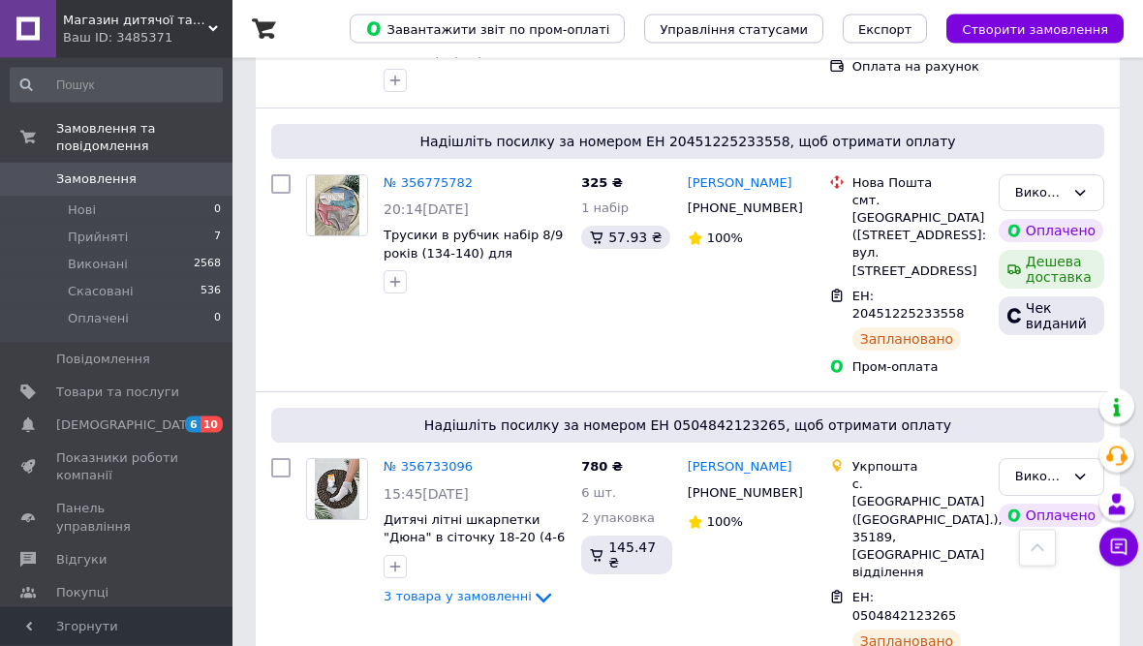
scroll to position [548, 0]
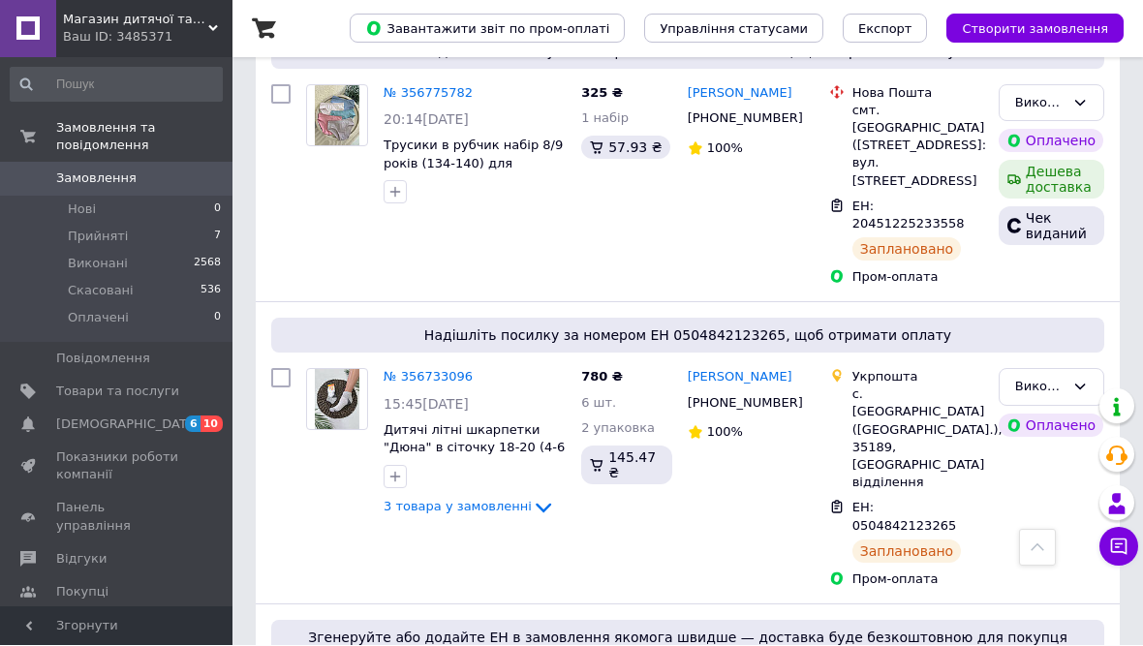
click at [432, 370] on link "№ 356733096" at bounding box center [428, 377] width 89 height 15
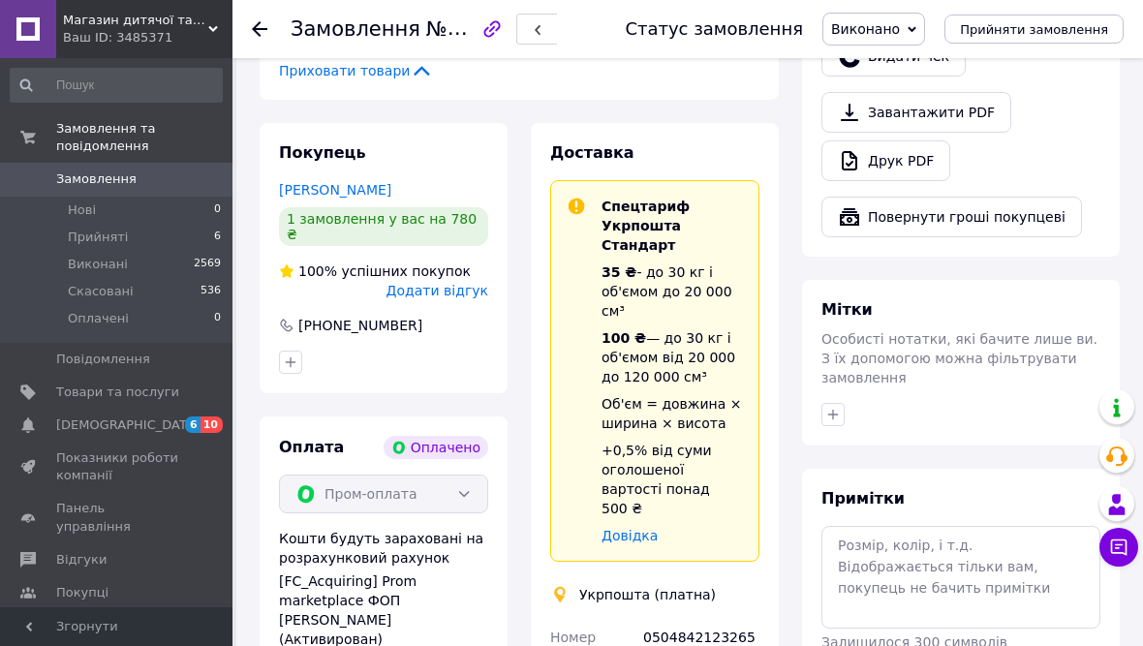
scroll to position [681, 0]
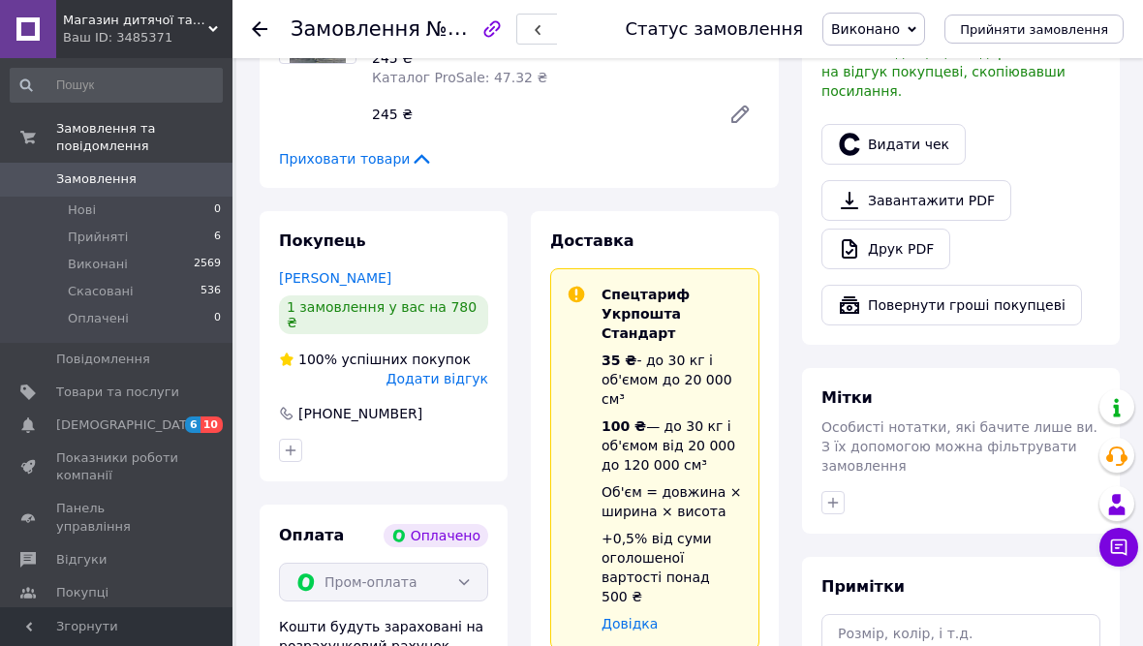
click at [922, 129] on button "Видати чек" at bounding box center [894, 144] width 144 height 41
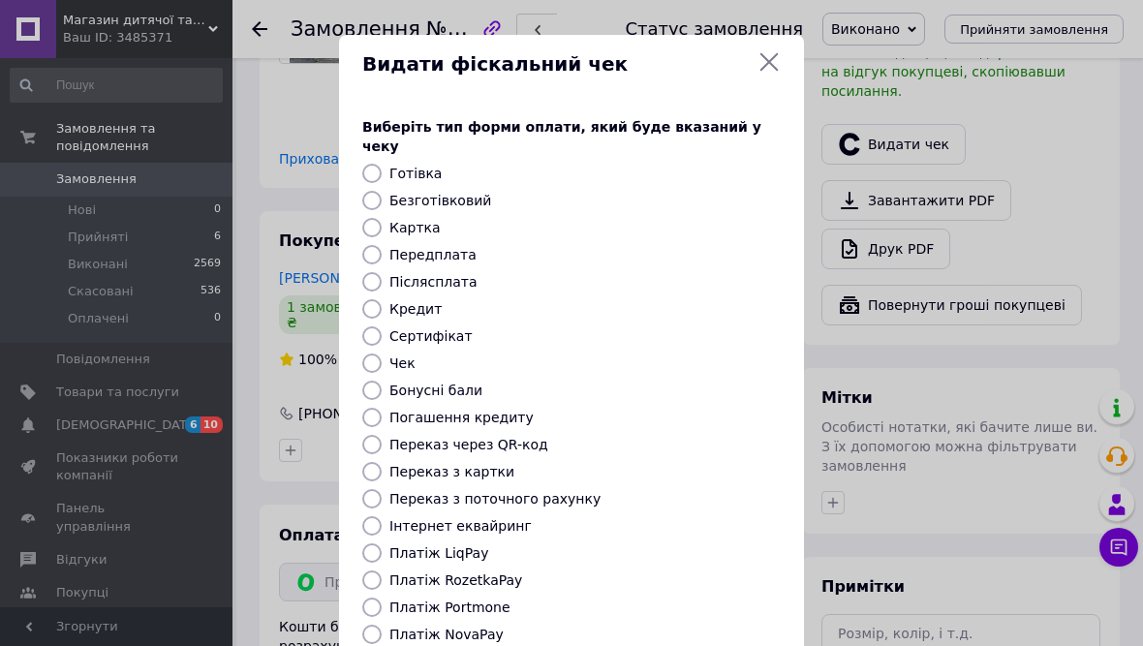
click at [510, 573] on label "Платіж RozetkaPay" at bounding box center [456, 581] width 133 height 16
click at [382, 571] on input "Платіж RozetkaPay" at bounding box center [371, 580] width 19 height 19
radio input "true"
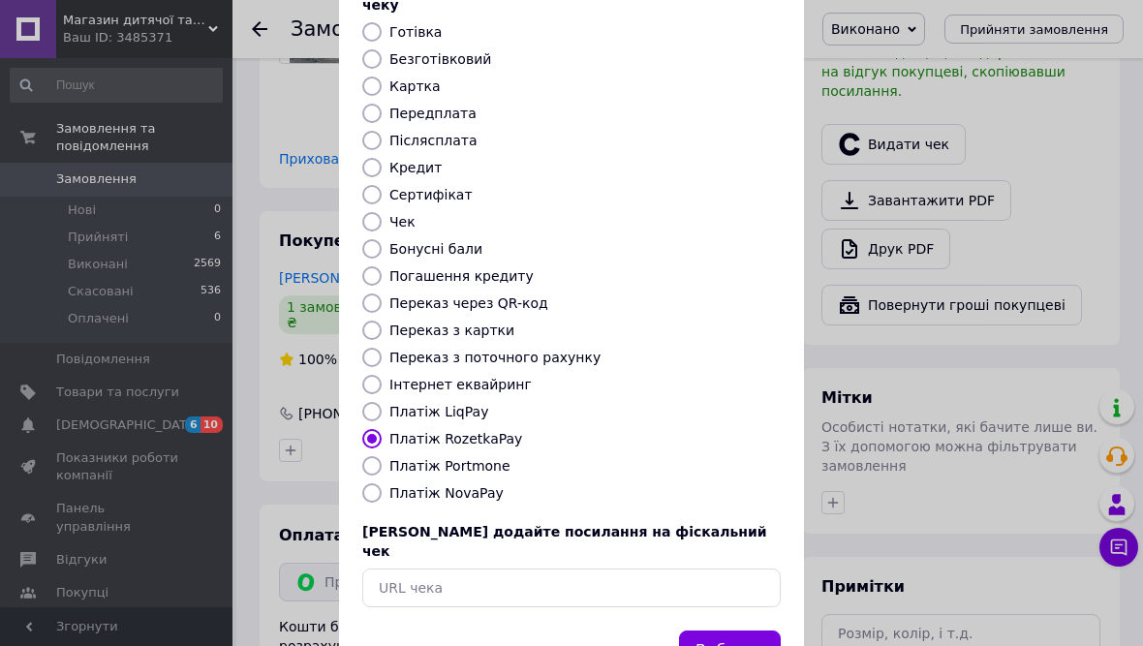
scroll to position [141, 0]
click at [760, 632] on button "Вибрати" at bounding box center [730, 653] width 102 height 42
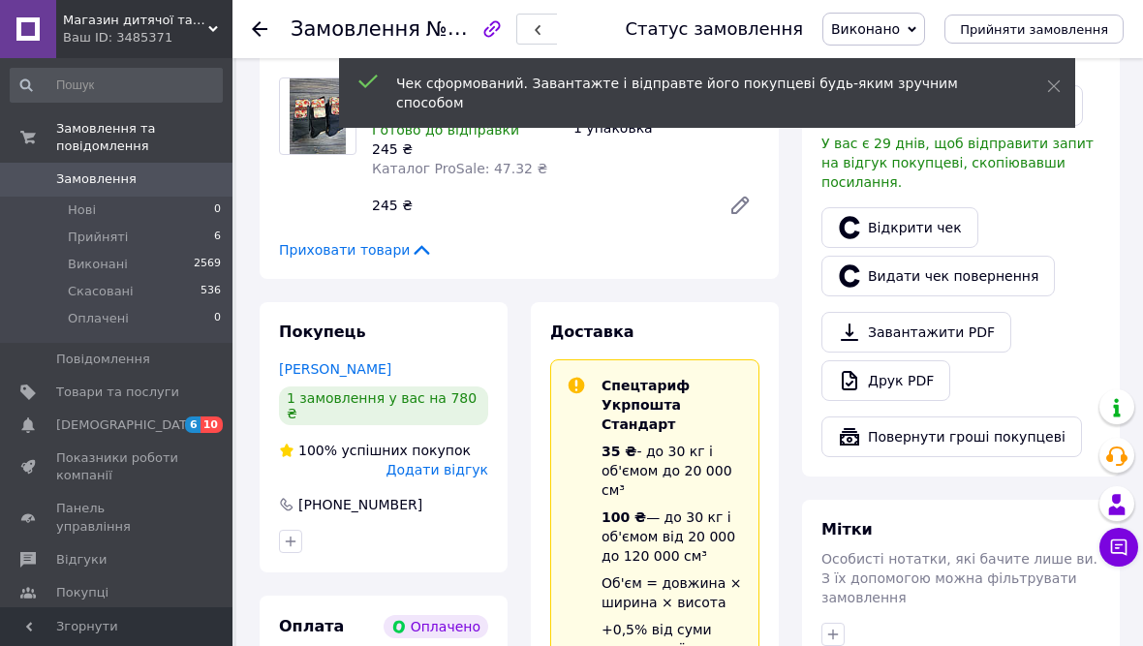
scroll to position [591, 0]
click at [930, 207] on link "Відкрити чек" at bounding box center [900, 226] width 157 height 41
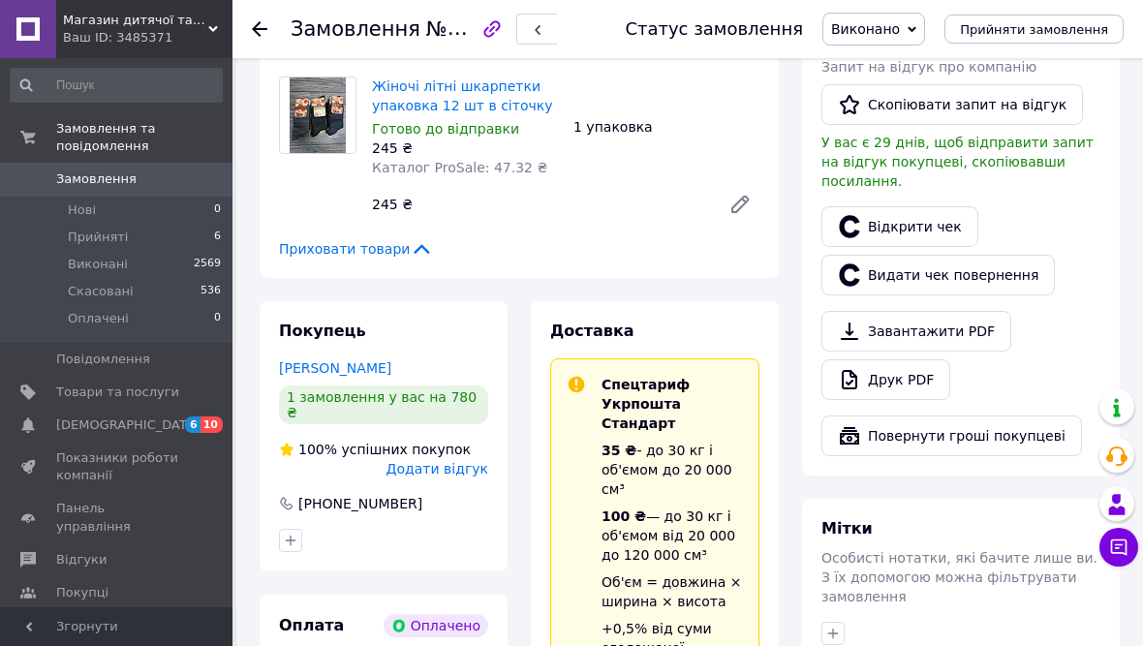
click at [266, 21] on icon at bounding box center [260, 29] width 16 height 16
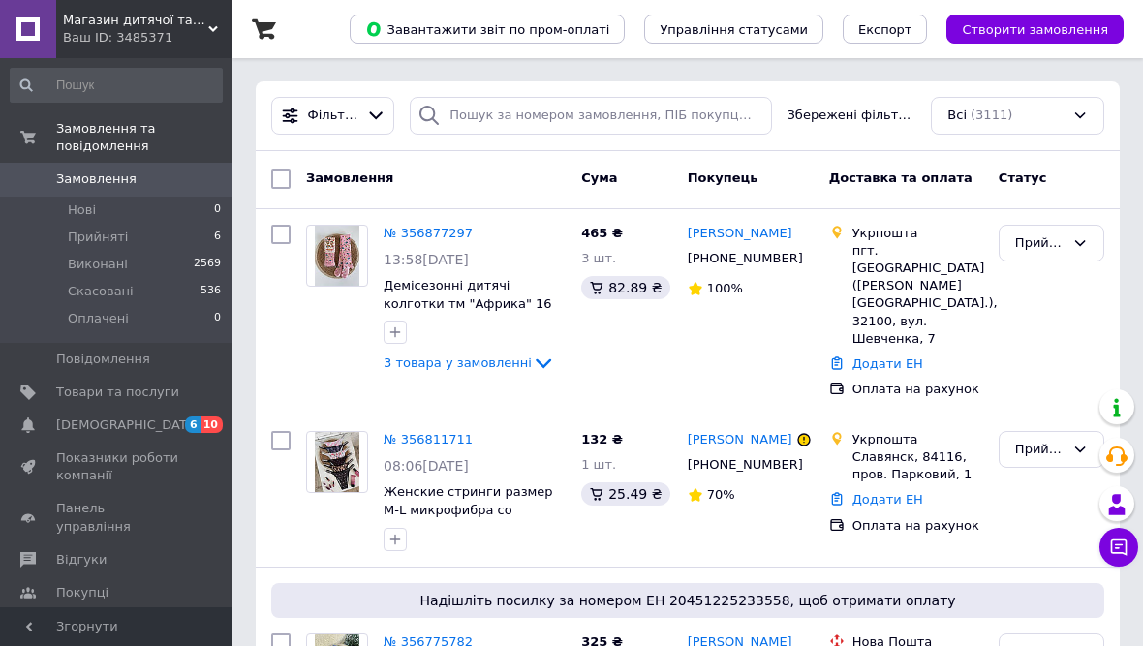
click at [454, 234] on link "№ 356877297" at bounding box center [428, 233] width 89 height 15
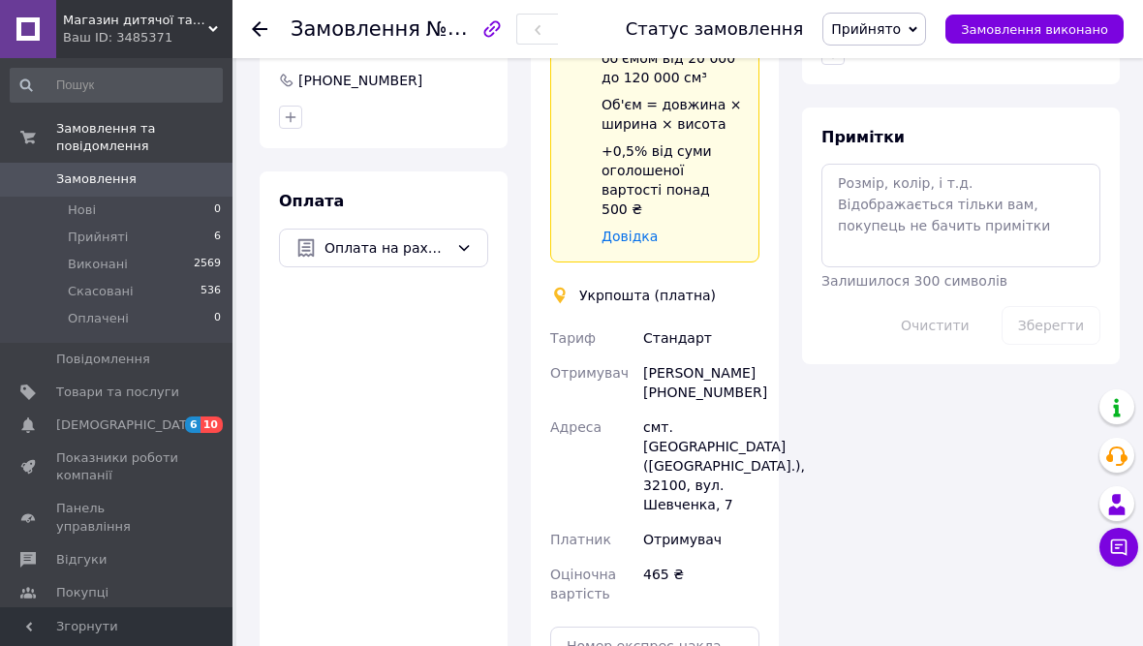
scroll to position [1152, 0]
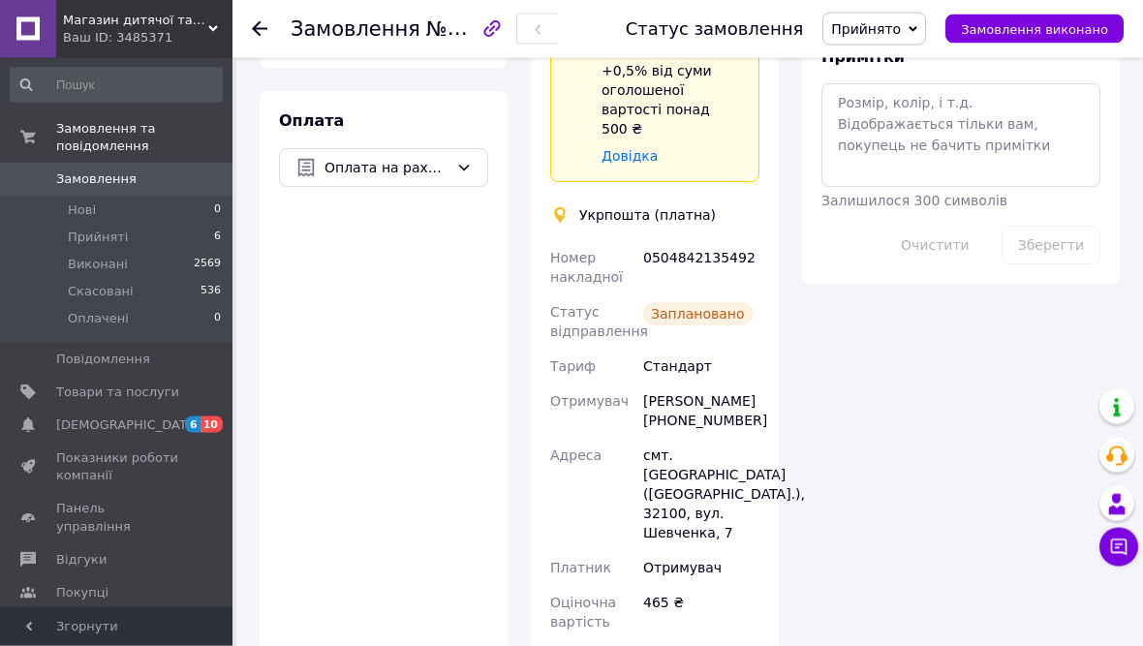
scroll to position [1129, 0]
click at [1069, 35] on span "Замовлення виконано" at bounding box center [1034, 29] width 147 height 15
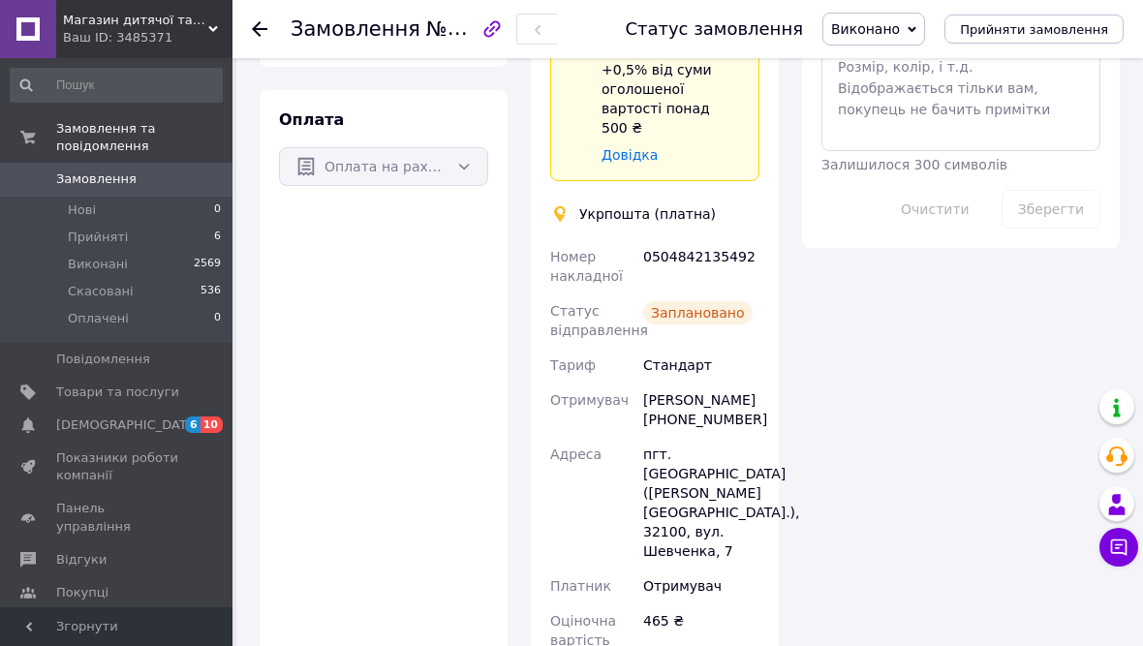
click at [264, 32] on icon at bounding box center [260, 29] width 16 height 16
